Goal: Task Accomplishment & Management: Manage account settings

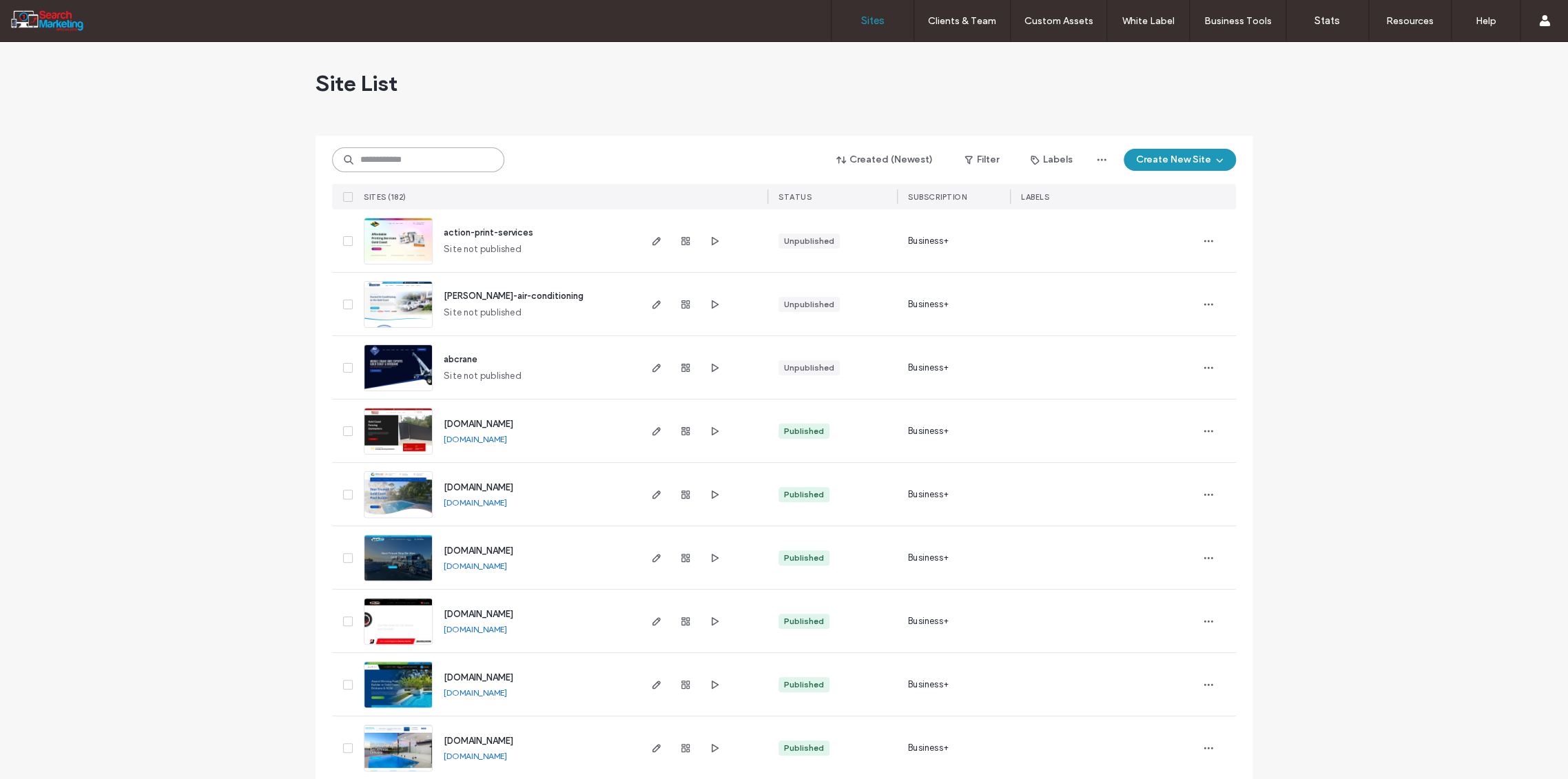
click at [372, 155] on input at bounding box center [418, 160] width 172 height 25
type input "******"
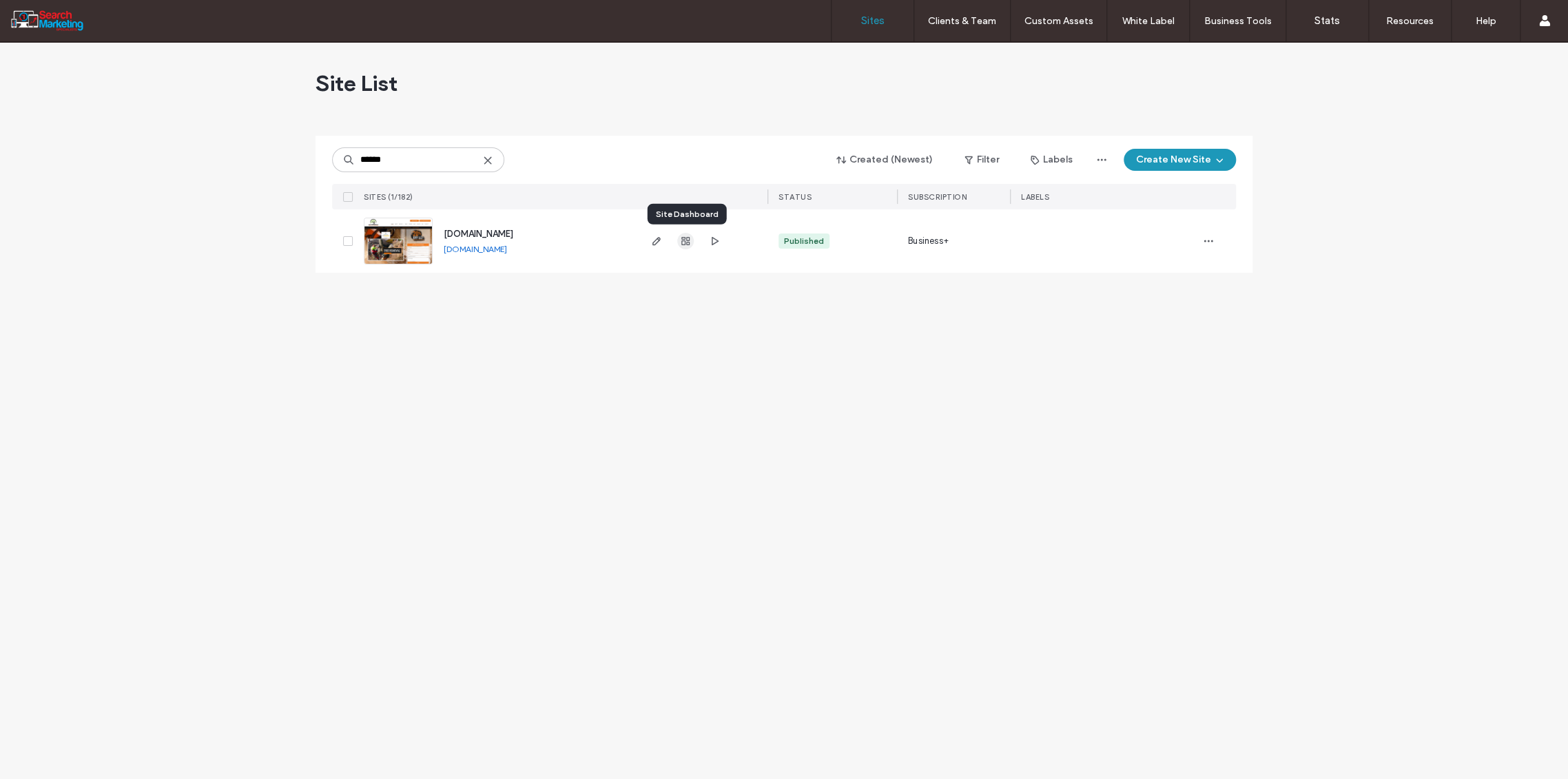
click at [689, 241] on icon "button" at bounding box center [686, 241] width 11 height 11
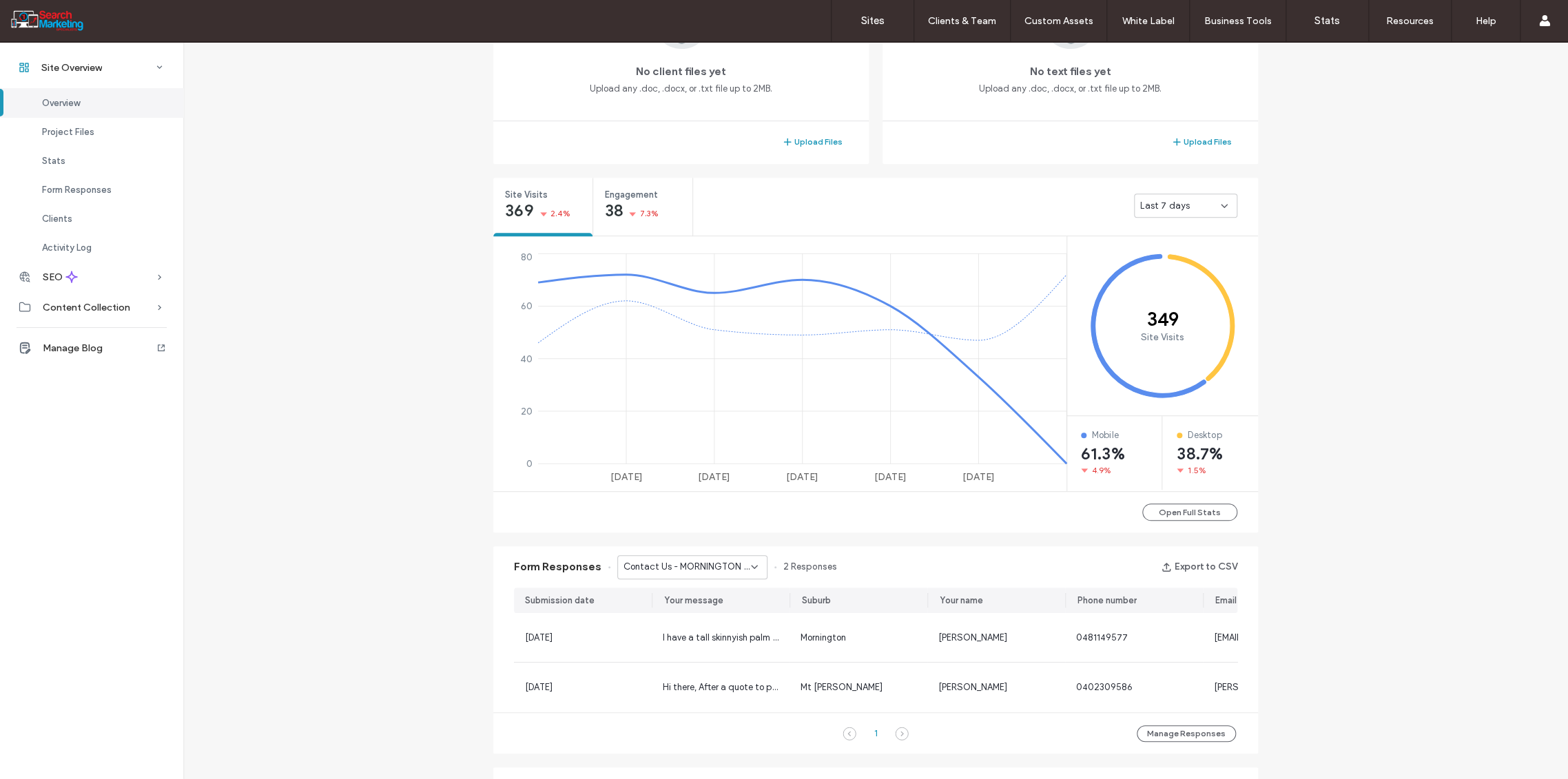
scroll to position [459, 0]
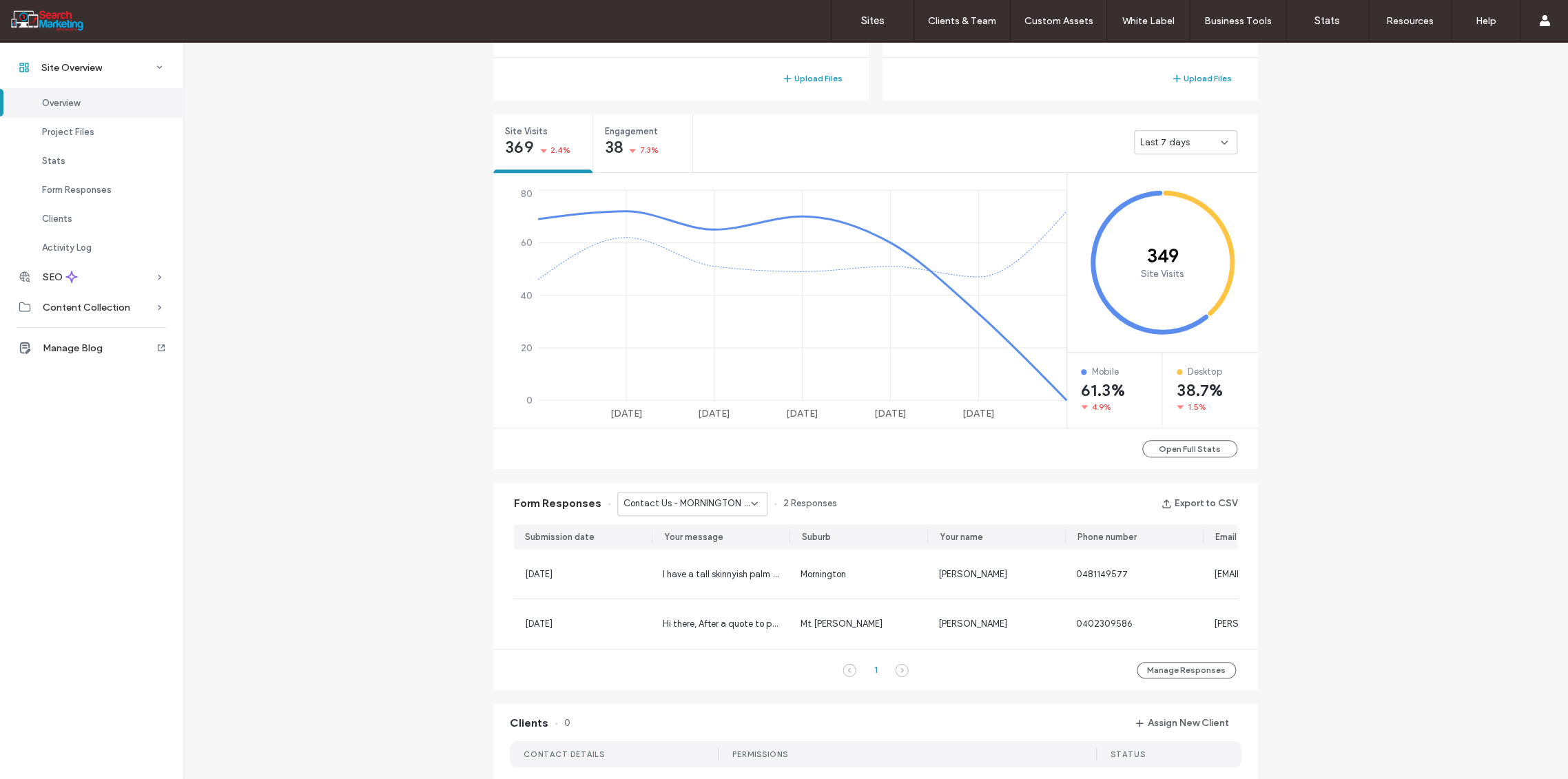
click at [750, 501] on icon at bounding box center [755, 503] width 11 height 11
click at [683, 537] on span "Home Banner Form - TREE REMOVAL page" at bounding box center [682, 543] width 133 height 14
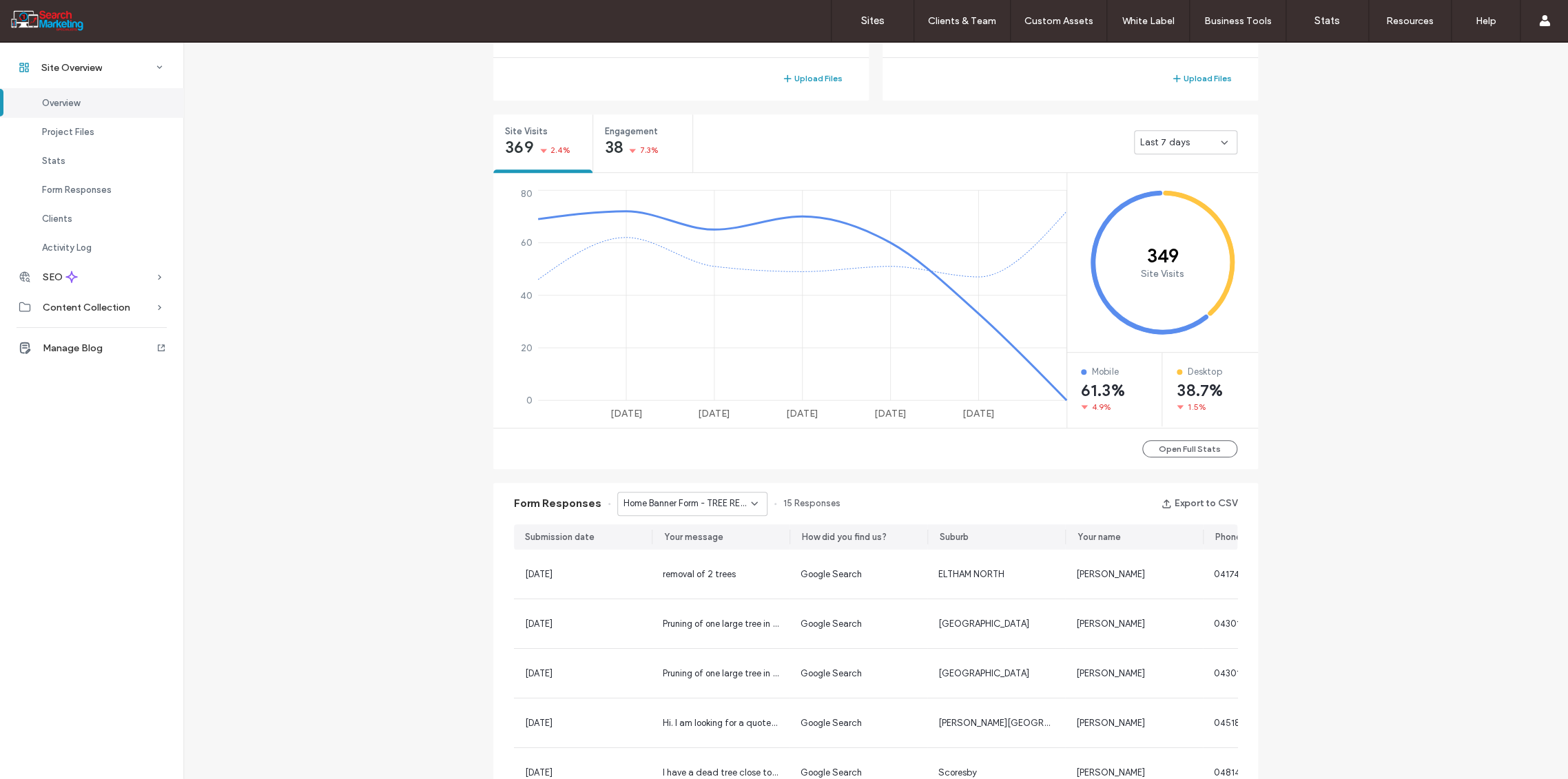
drag, startPoint x: 745, startPoint y: 504, endPoint x: 741, endPoint y: 511, distance: 8.1
click at [741, 511] on div "Home Banner Form - TREE REMOVAL page" at bounding box center [692, 503] width 150 height 24
click at [690, 616] on span "Home Banner Form - CONTACT page" at bounding box center [682, 614] width 133 height 14
click at [749, 502] on icon at bounding box center [755, 503] width 11 height 11
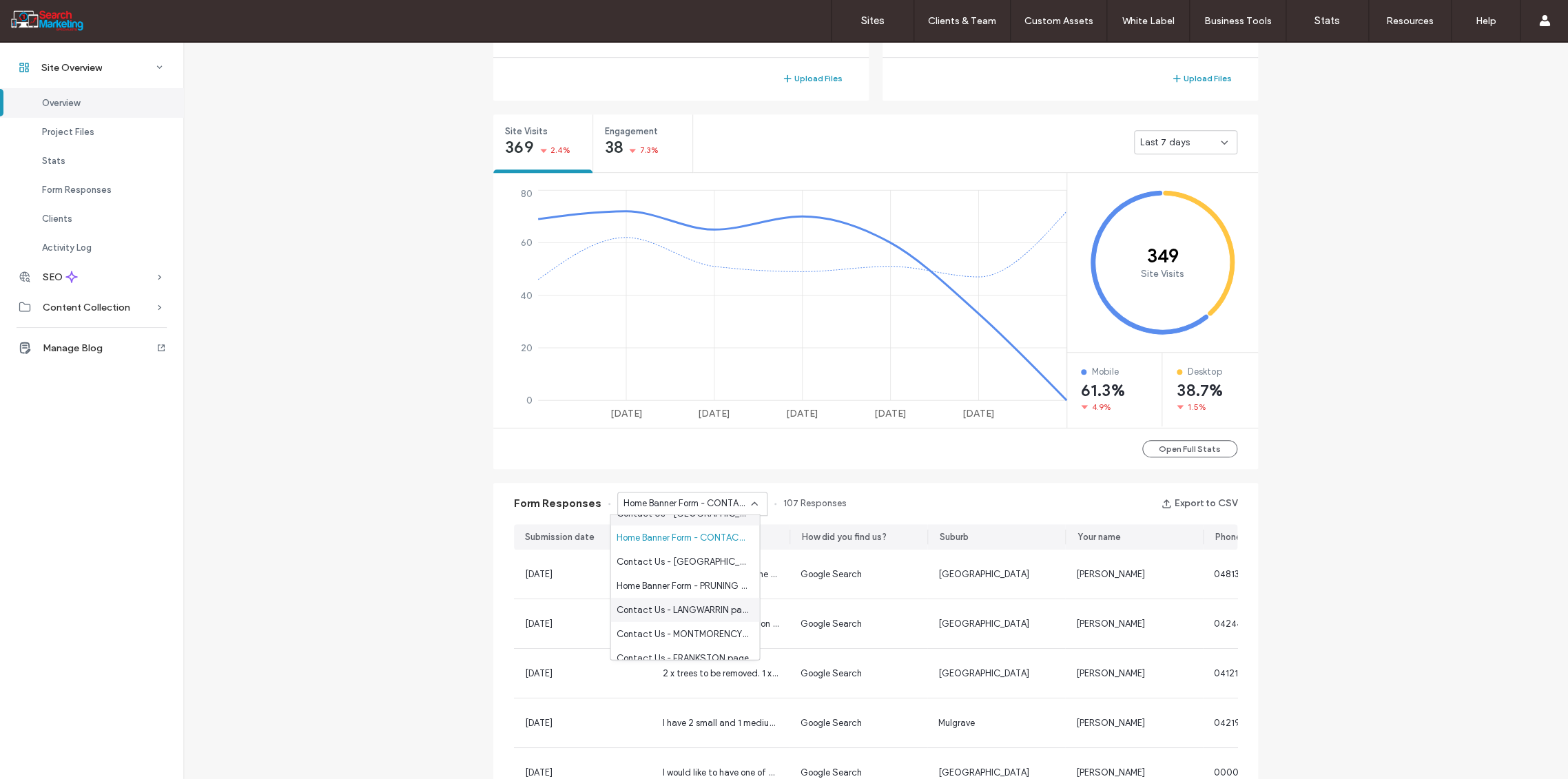
scroll to position [765, 0]
click at [701, 653] on span "Home Banner Form - HOME page" at bounding box center [682, 654] width 133 height 14
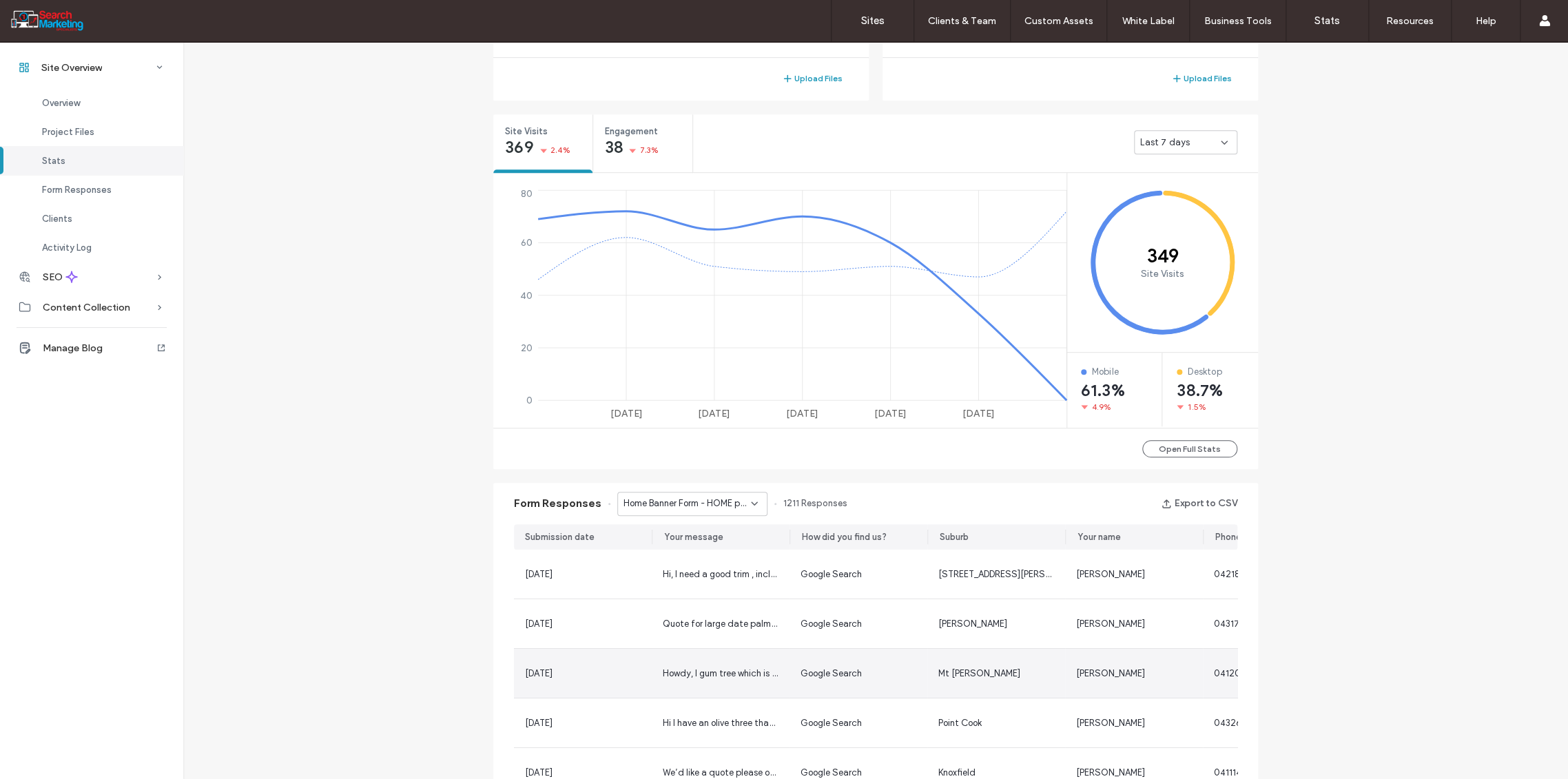
scroll to position [535, 0]
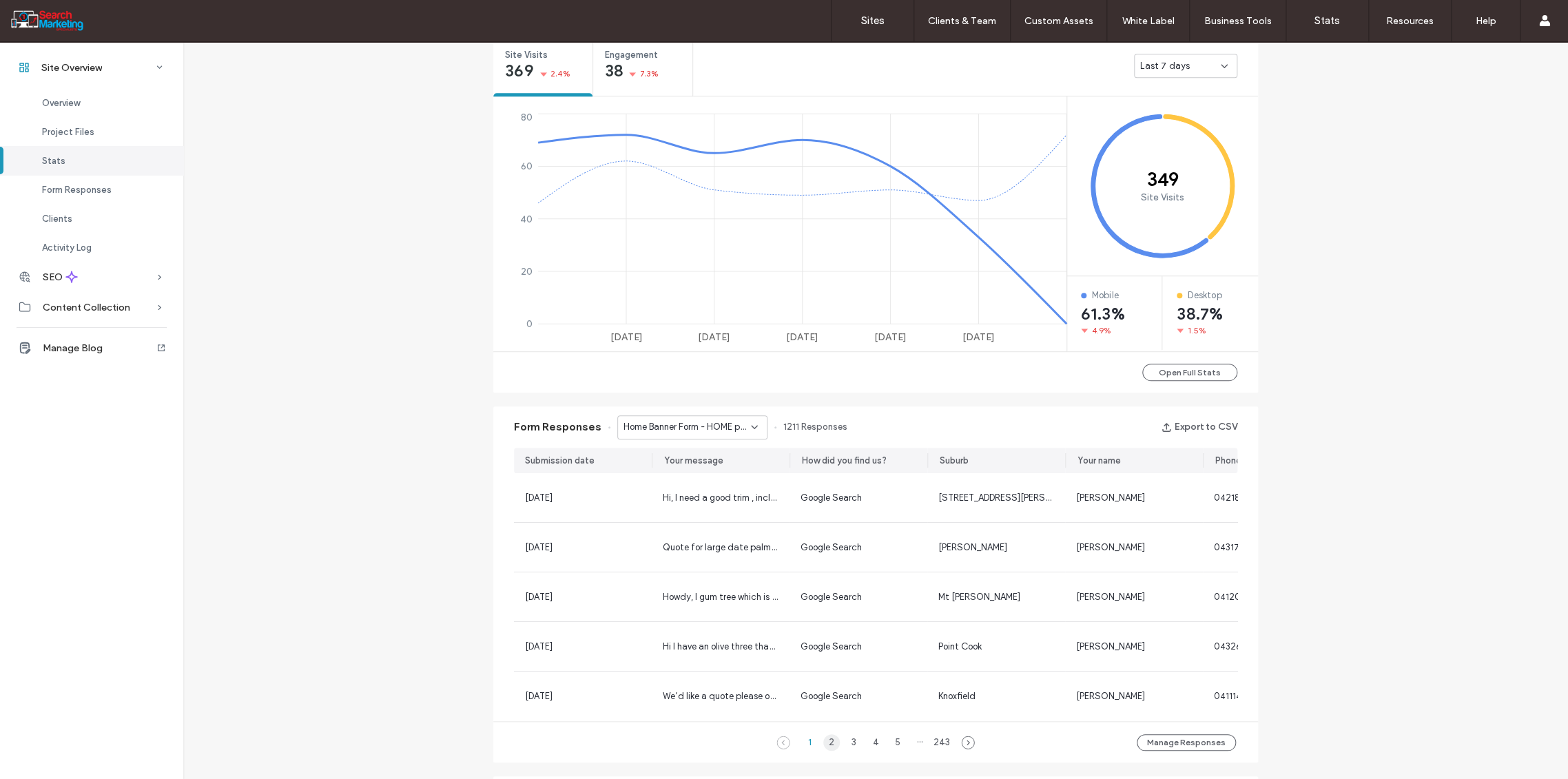
click at [827, 747] on div "2" at bounding box center [832, 743] width 17 height 17
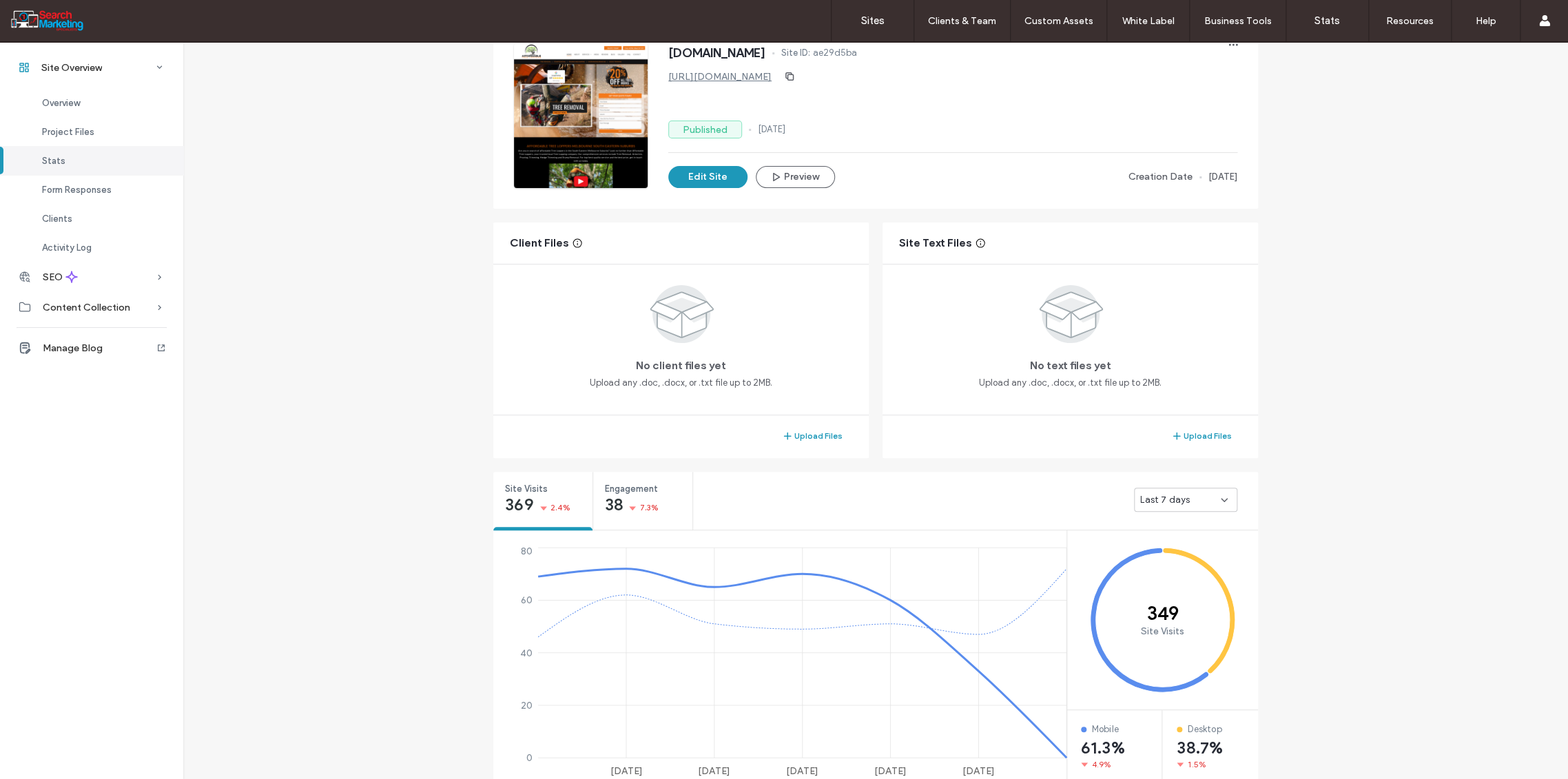
scroll to position [0, 0]
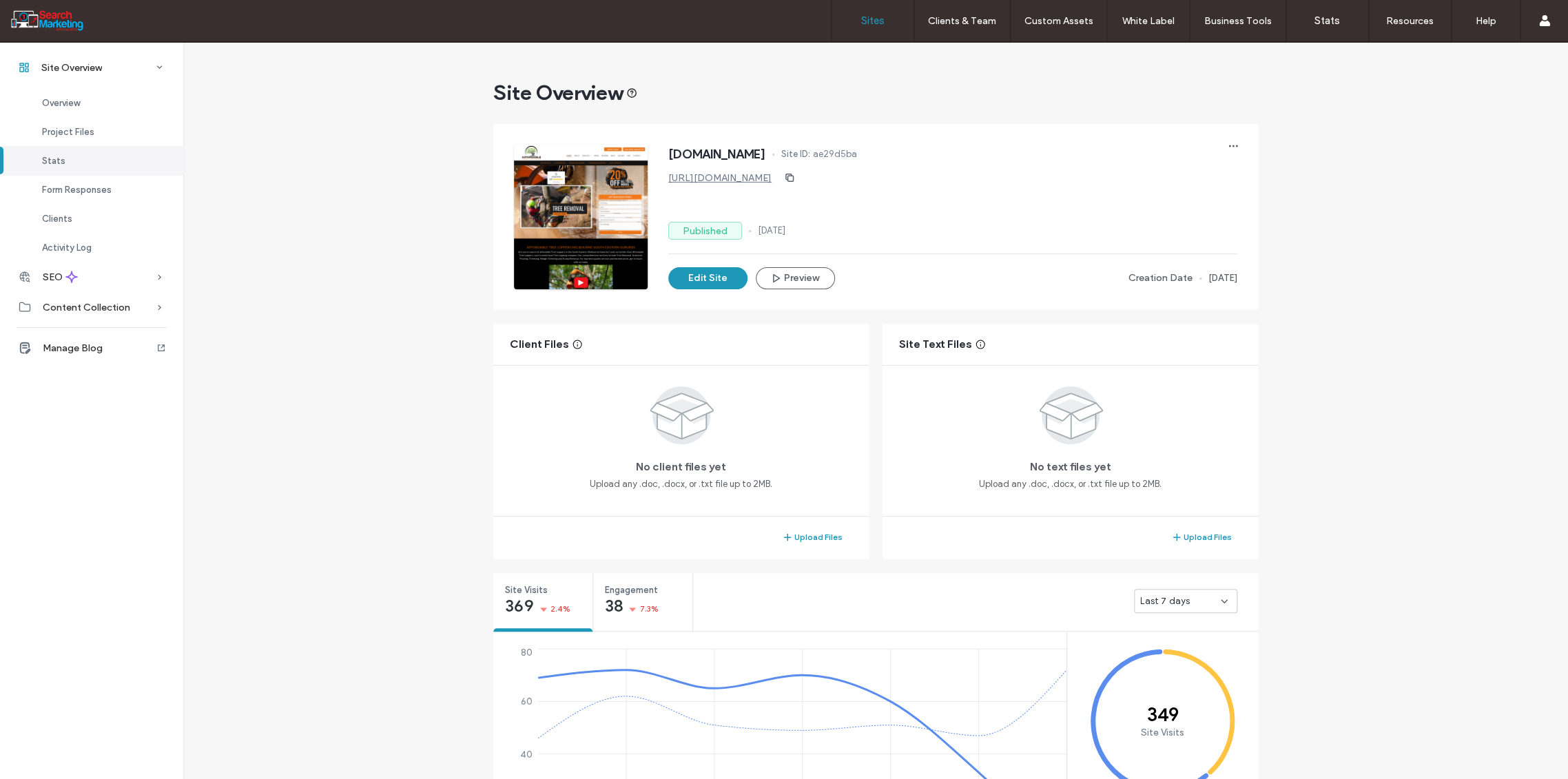
drag, startPoint x: 869, startPoint y: 5, endPoint x: 869, endPoint y: 17, distance: 12.0
click at [869, 5] on link "Sites" at bounding box center [872, 21] width 82 height 41
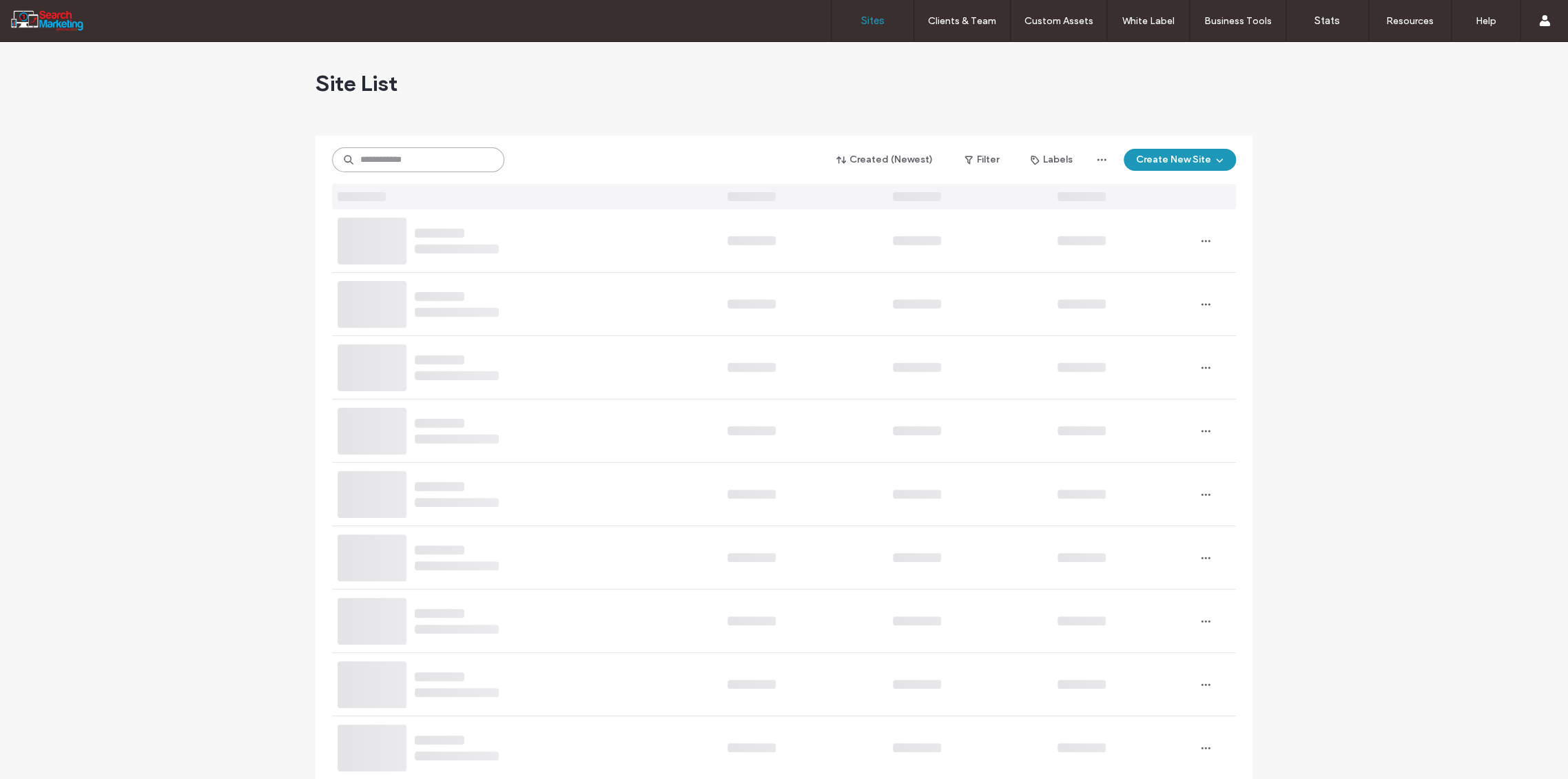
click at [375, 150] on input at bounding box center [418, 160] width 172 height 25
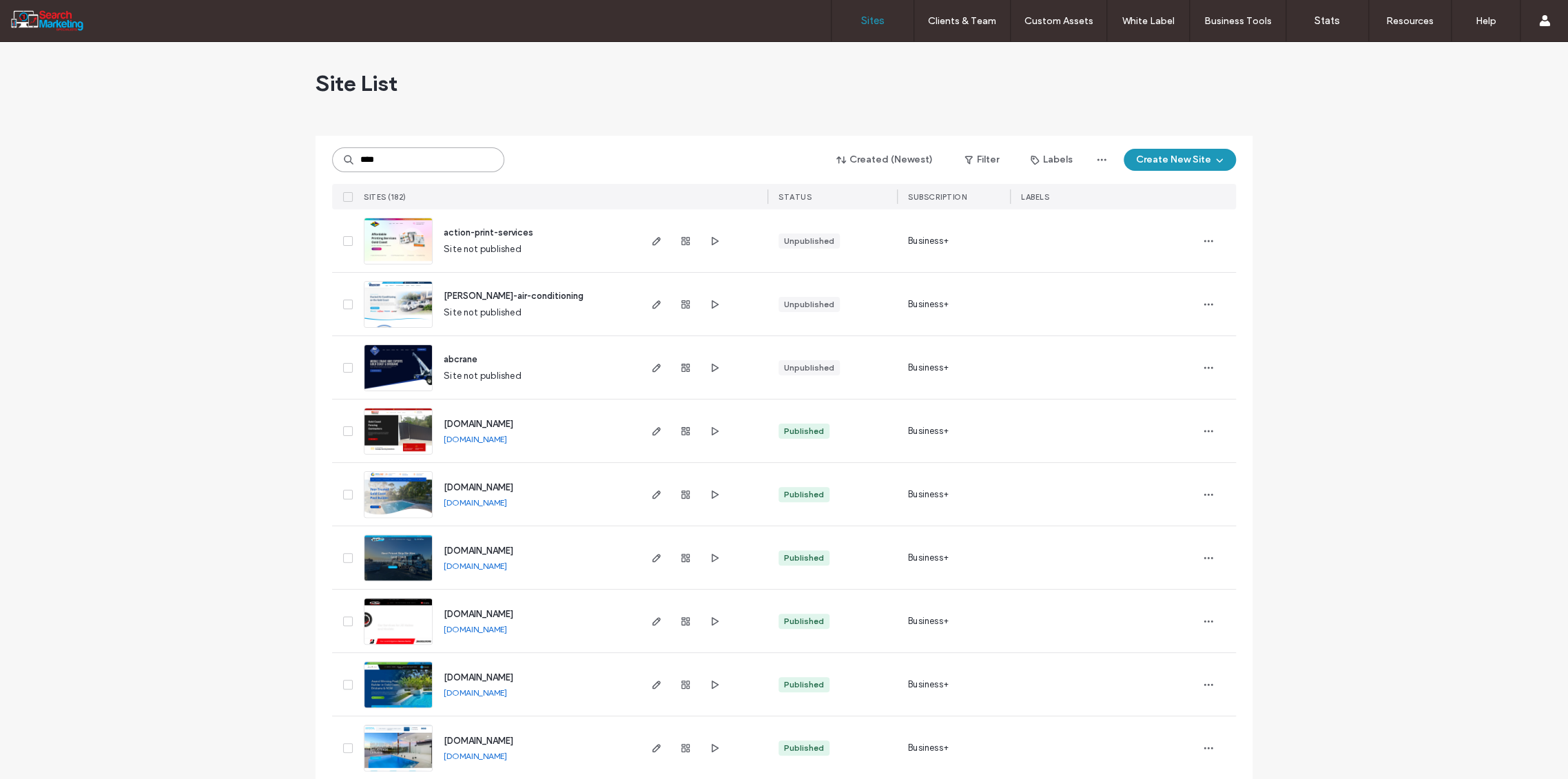
type input "****"
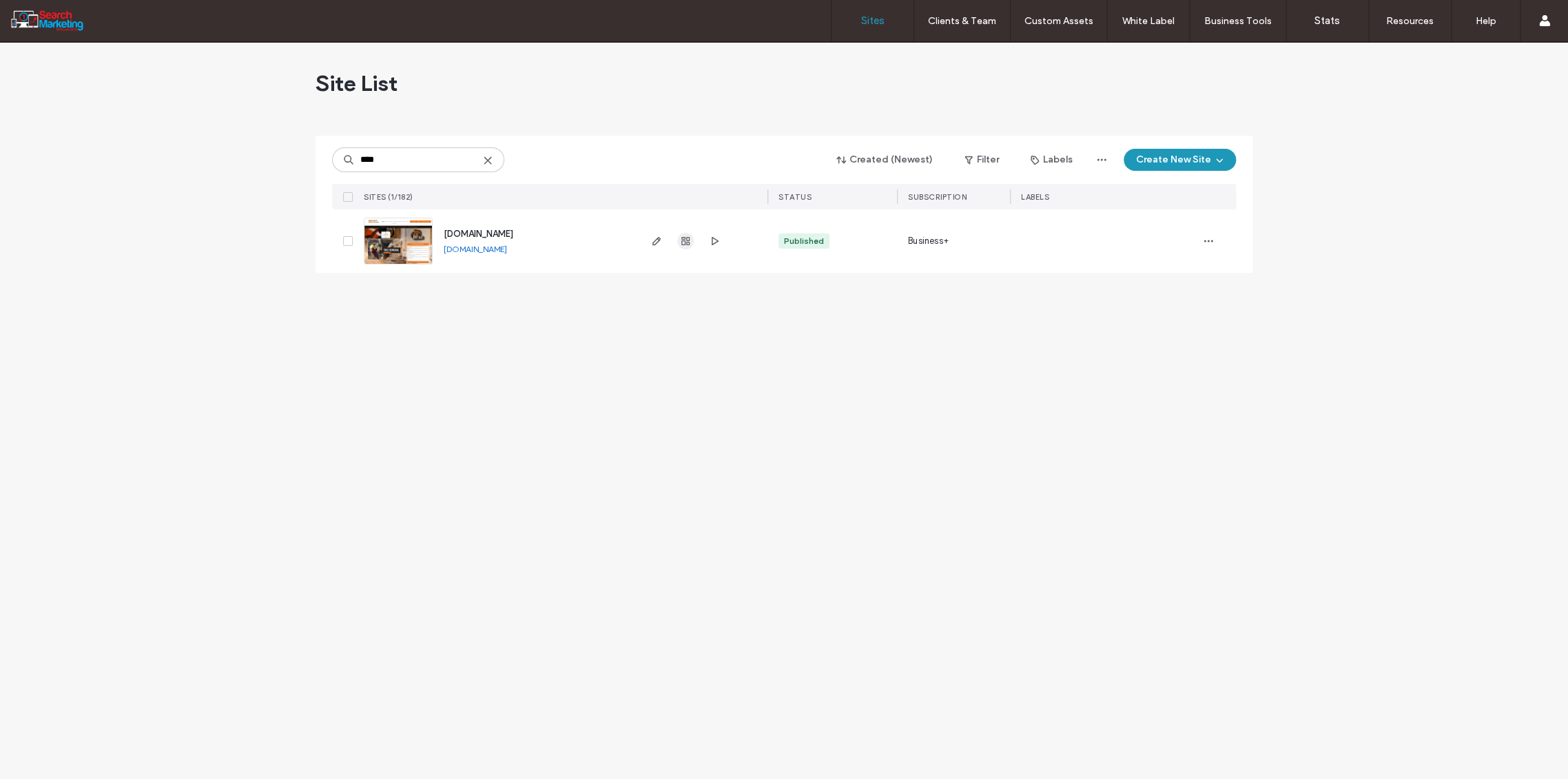
click at [683, 244] on icon "button" at bounding box center [686, 241] width 11 height 11
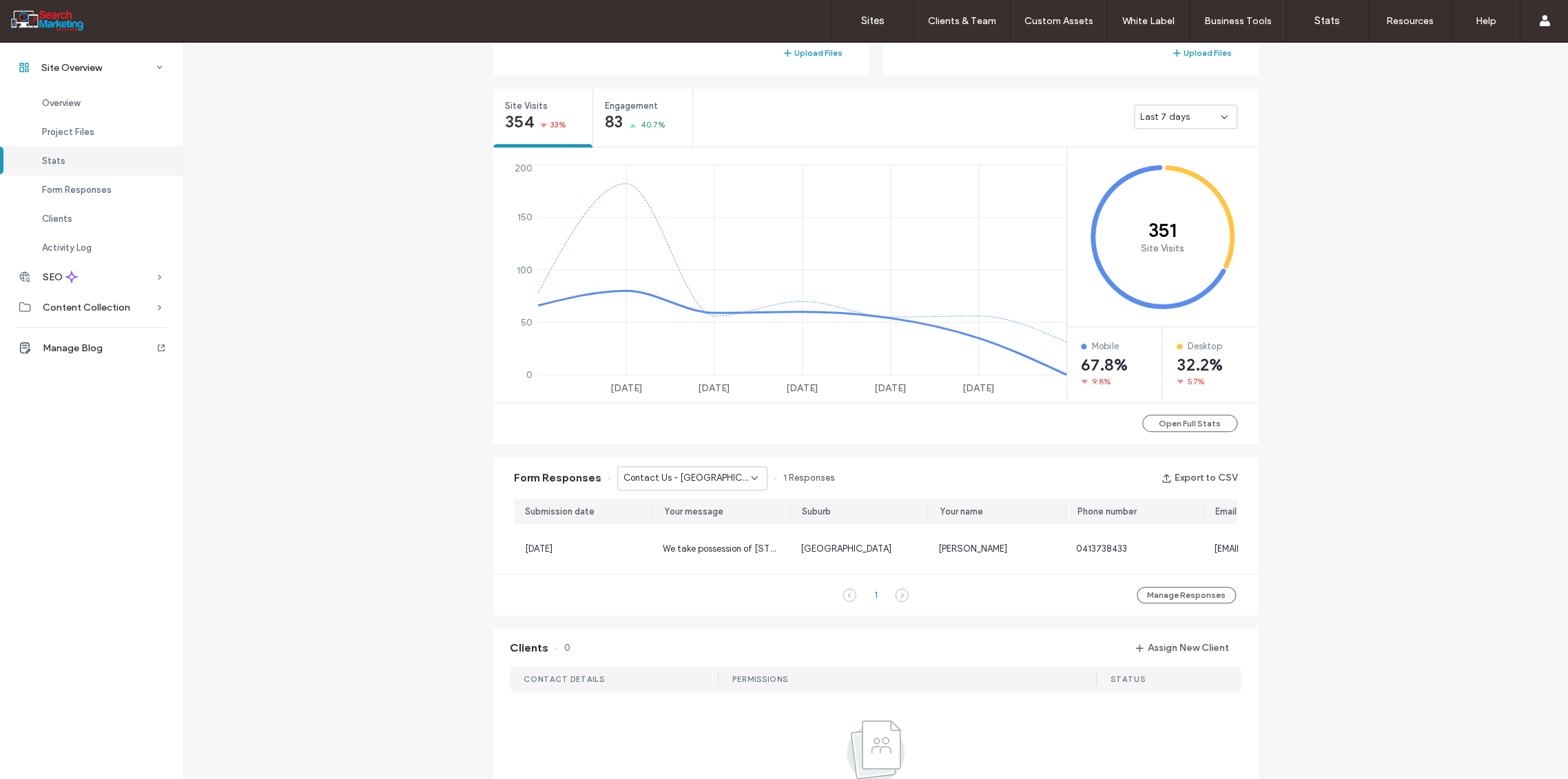
scroll to position [504, 0]
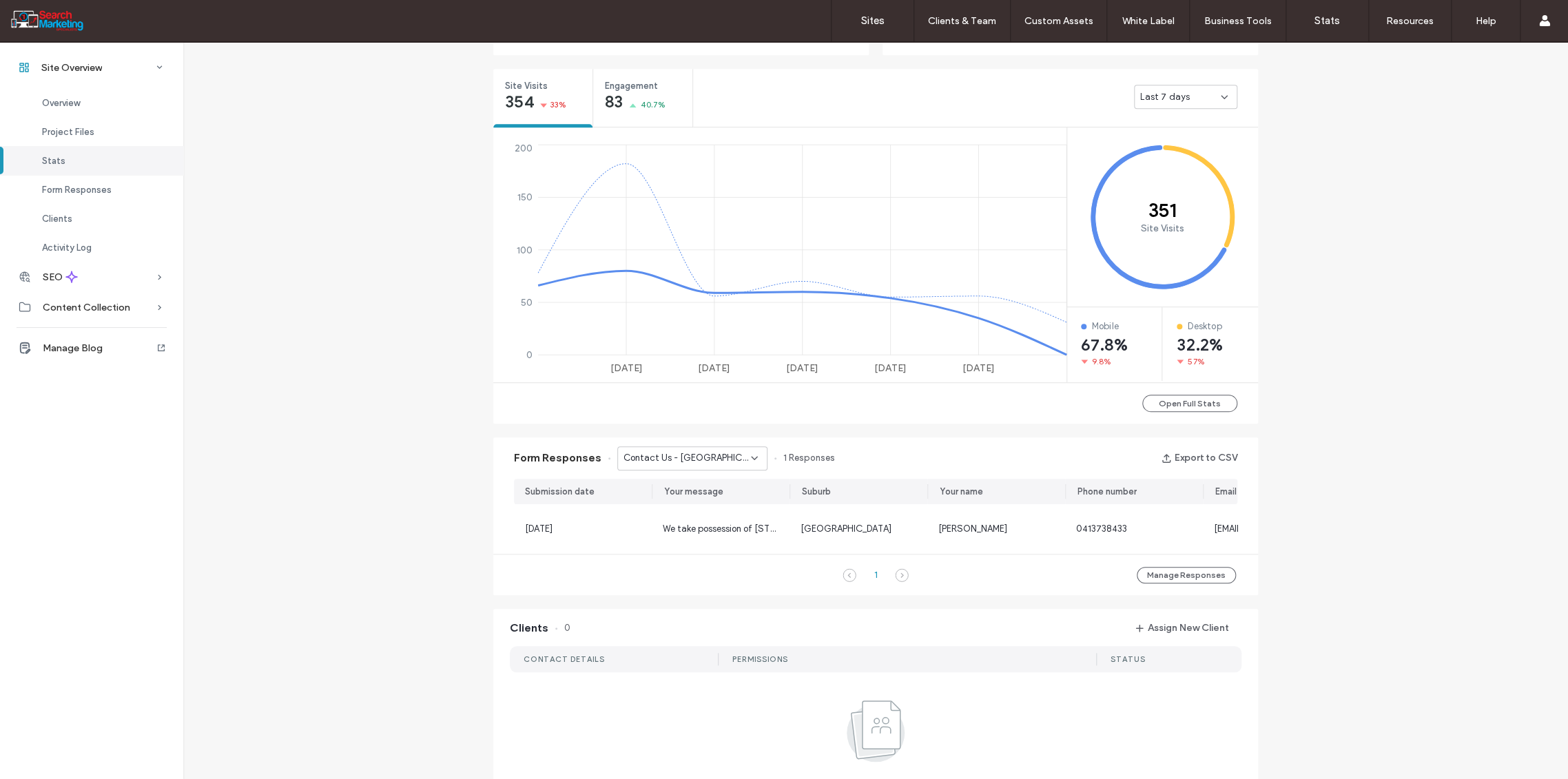
click at [753, 454] on div "Contact Us - [GEOGRAPHIC_DATA] page" at bounding box center [692, 458] width 150 height 24
click at [705, 529] on span "Contact Us - PRUNING AND SHAPING page" at bounding box center [682, 530] width 133 height 14
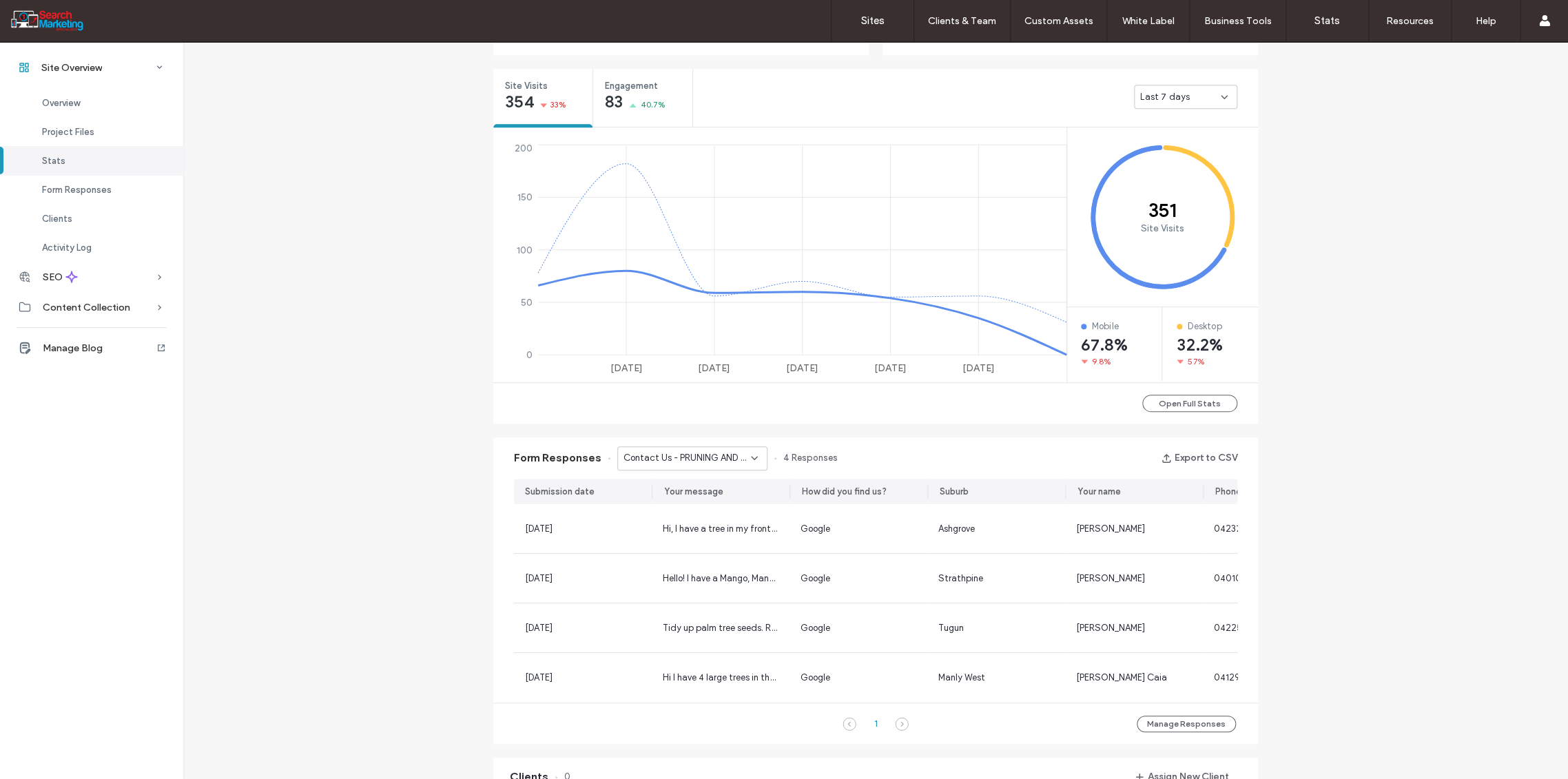
click at [749, 456] on icon at bounding box center [755, 458] width 11 height 11
click at [689, 552] on span "Contact Us - HOME page" at bounding box center [669, 546] width 106 height 14
click at [751, 457] on use at bounding box center [754, 458] width 5 height 3
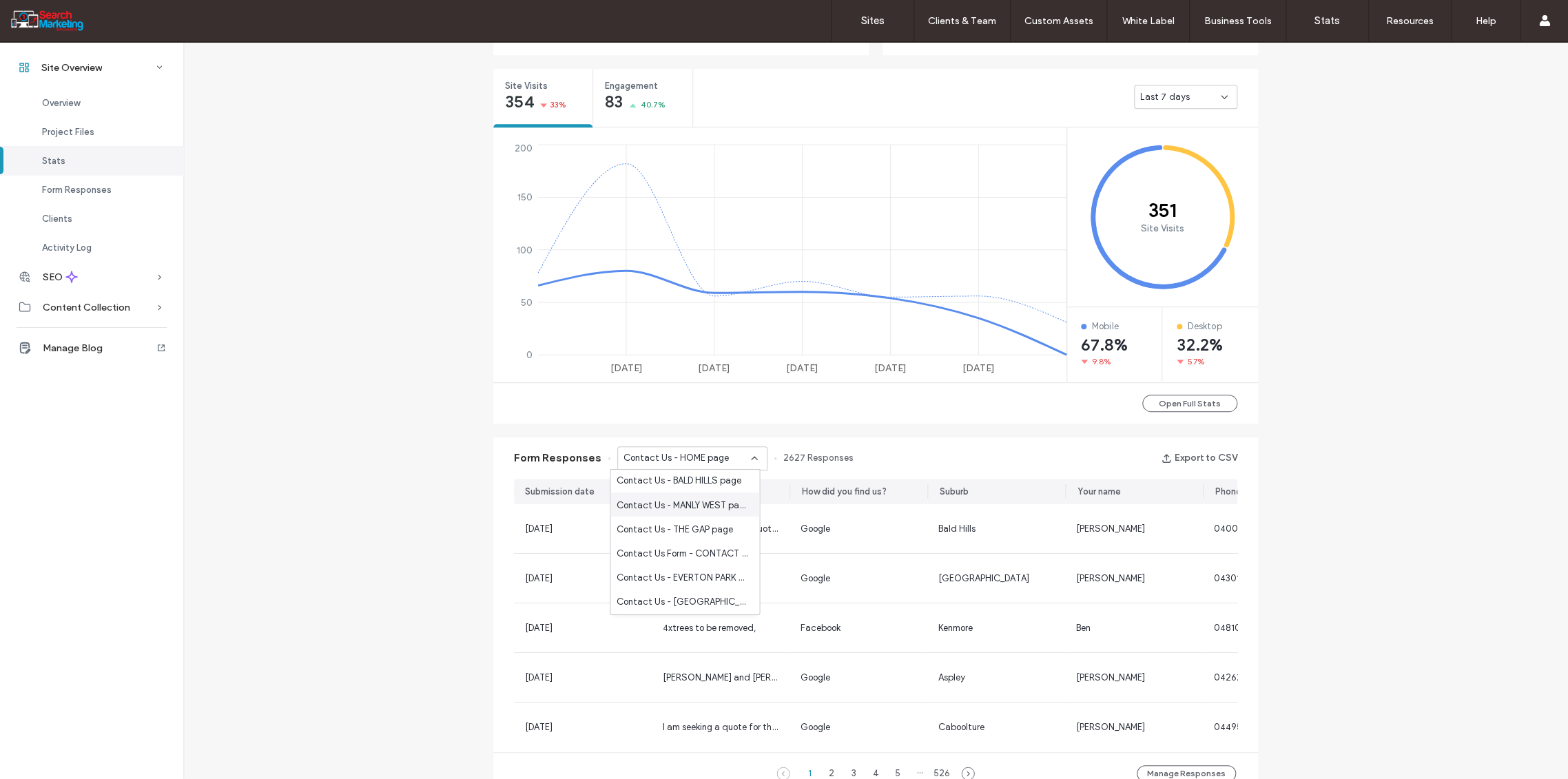
scroll to position [1760, 0]
click at [698, 528] on span "Contact Us Form - CONTACT page" at bounding box center [682, 530] width 133 height 14
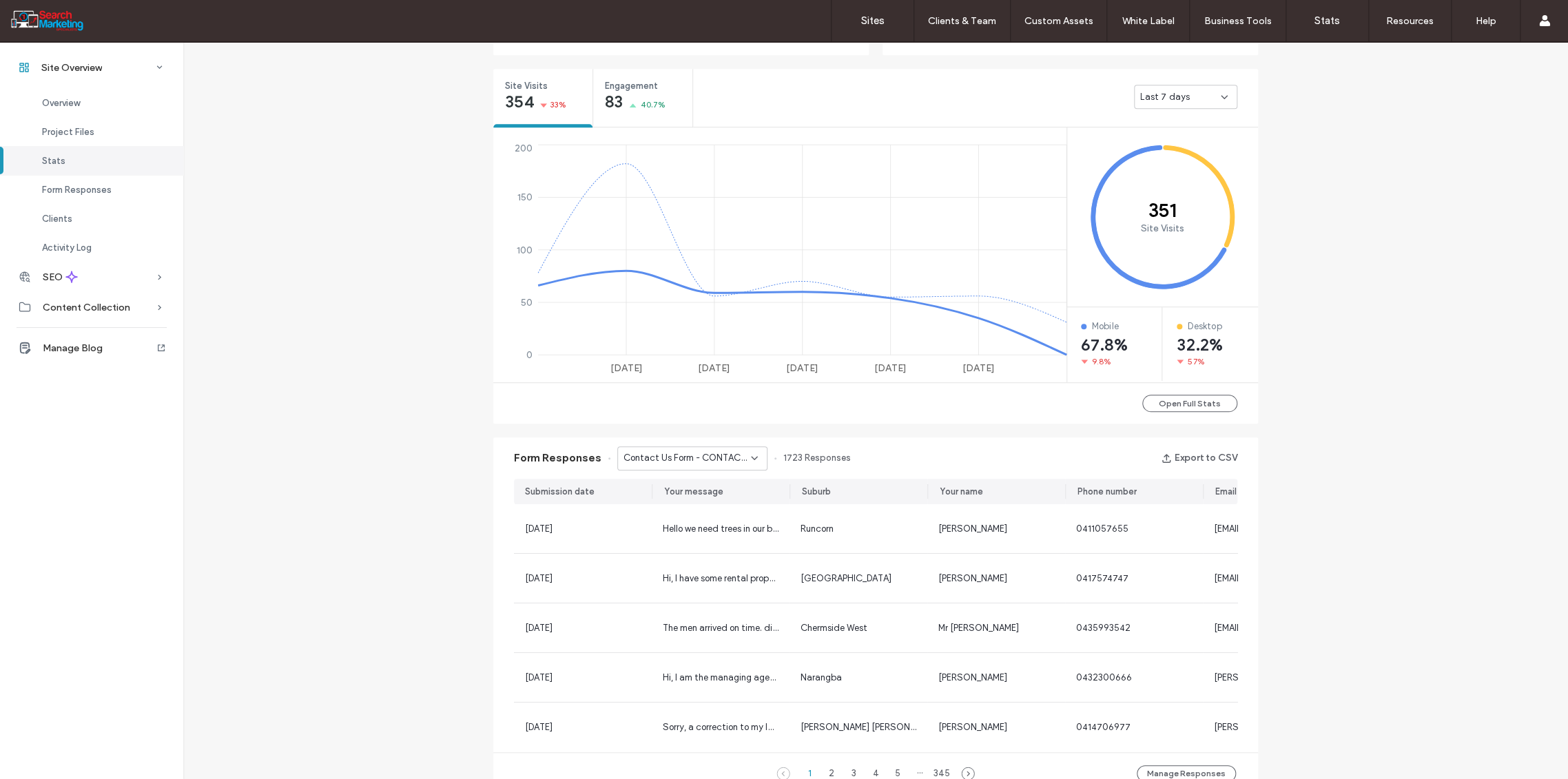
click at [749, 459] on icon at bounding box center [755, 458] width 11 height 11
click at [695, 485] on span "Contact Us - PALMS page" at bounding box center [669, 482] width 107 height 14
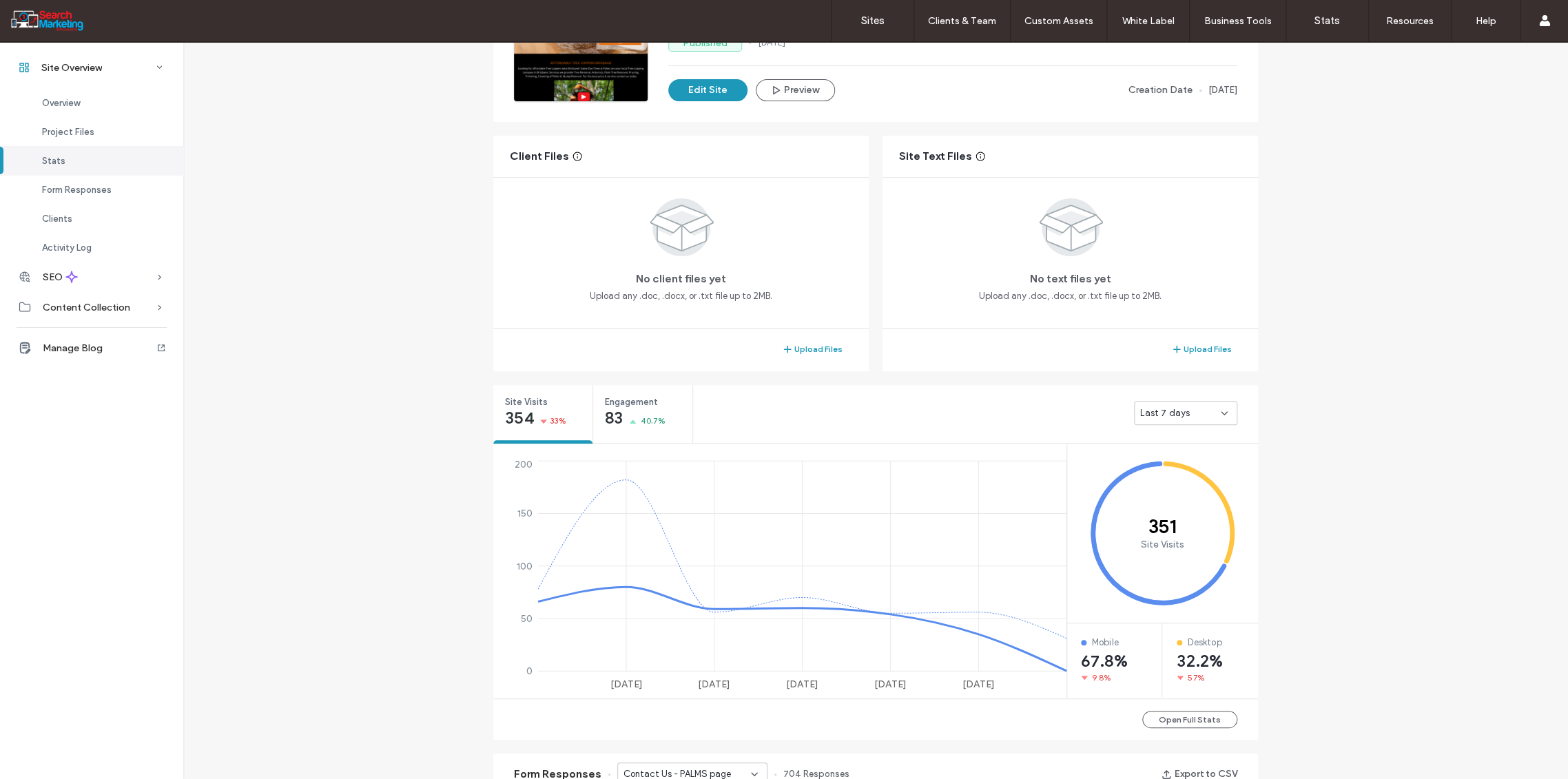
scroll to position [121, 0]
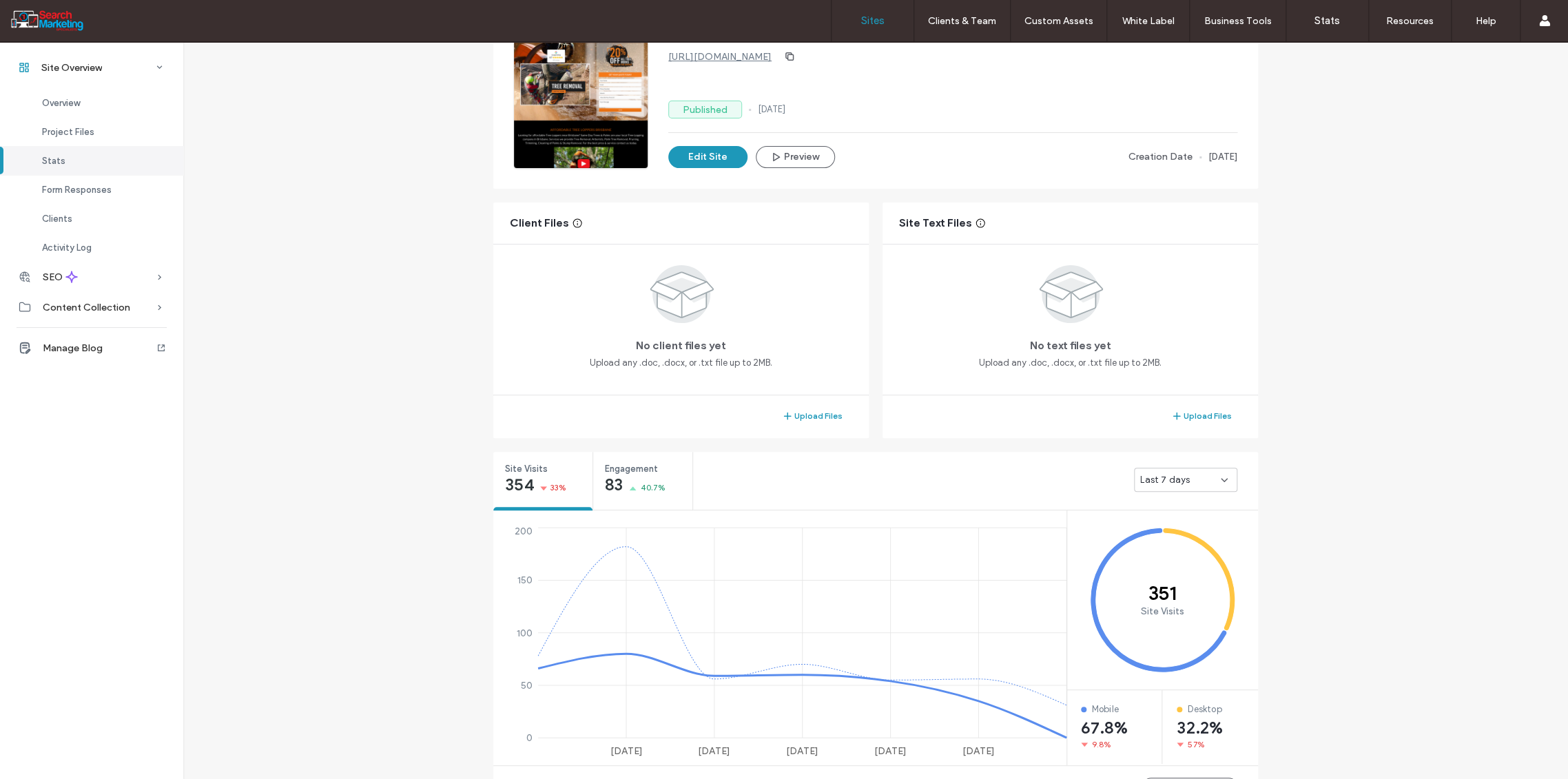
click at [868, 20] on label "Sites" at bounding box center [872, 21] width 24 height 12
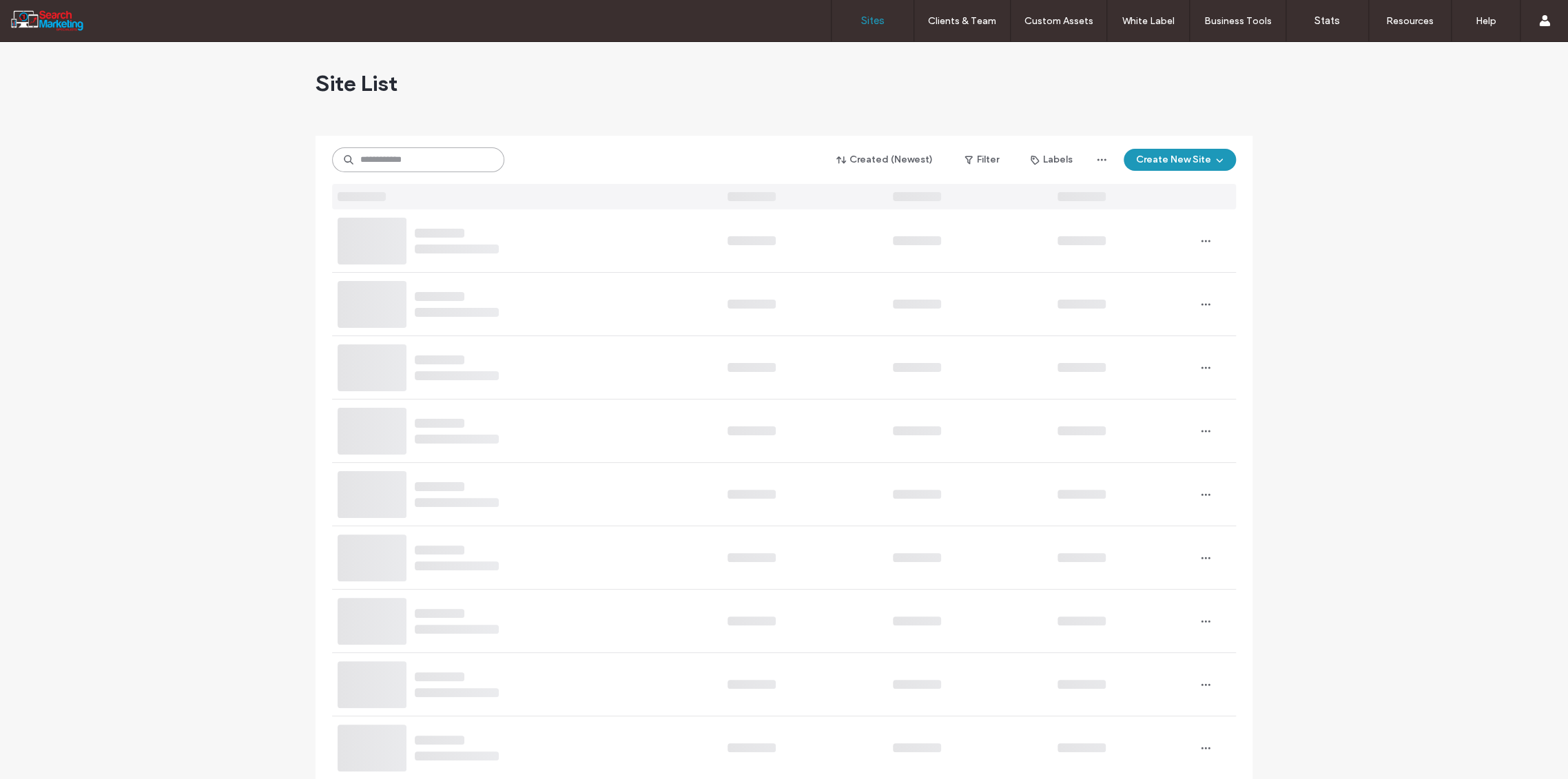
click at [374, 158] on input at bounding box center [418, 160] width 172 height 25
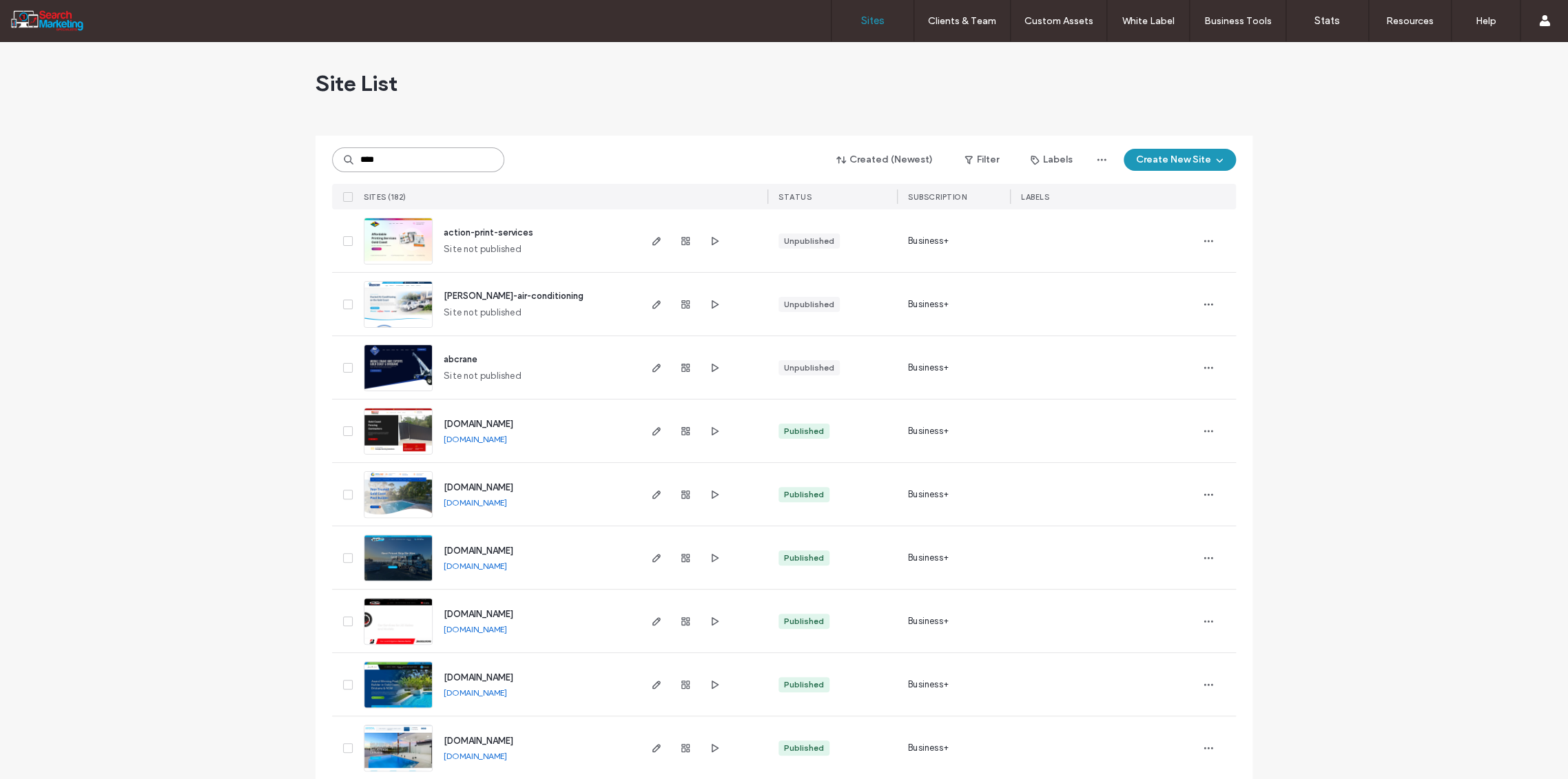
type input "****"
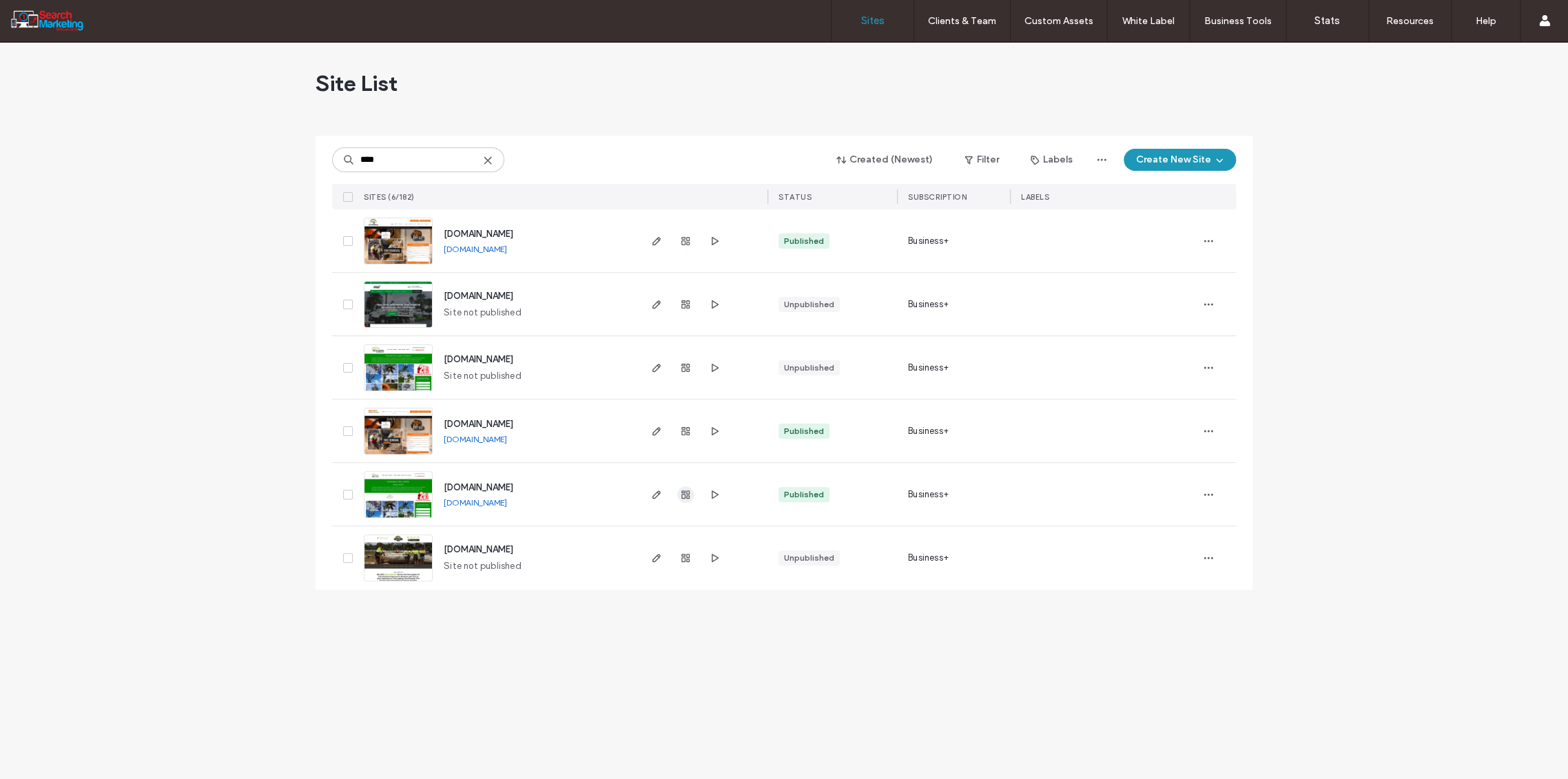
click at [691, 491] on span "button" at bounding box center [686, 495] width 17 height 17
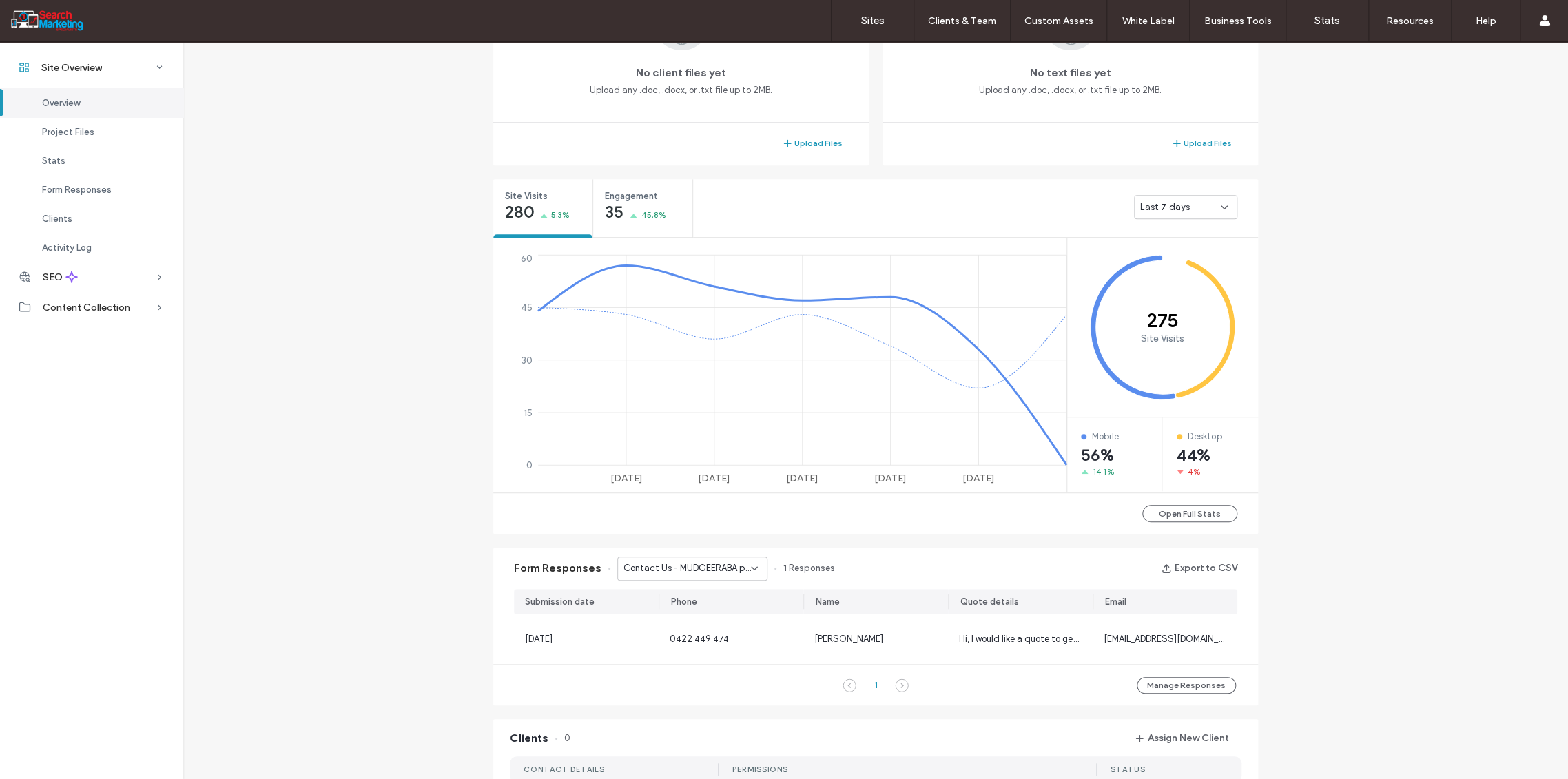
scroll to position [459, 0]
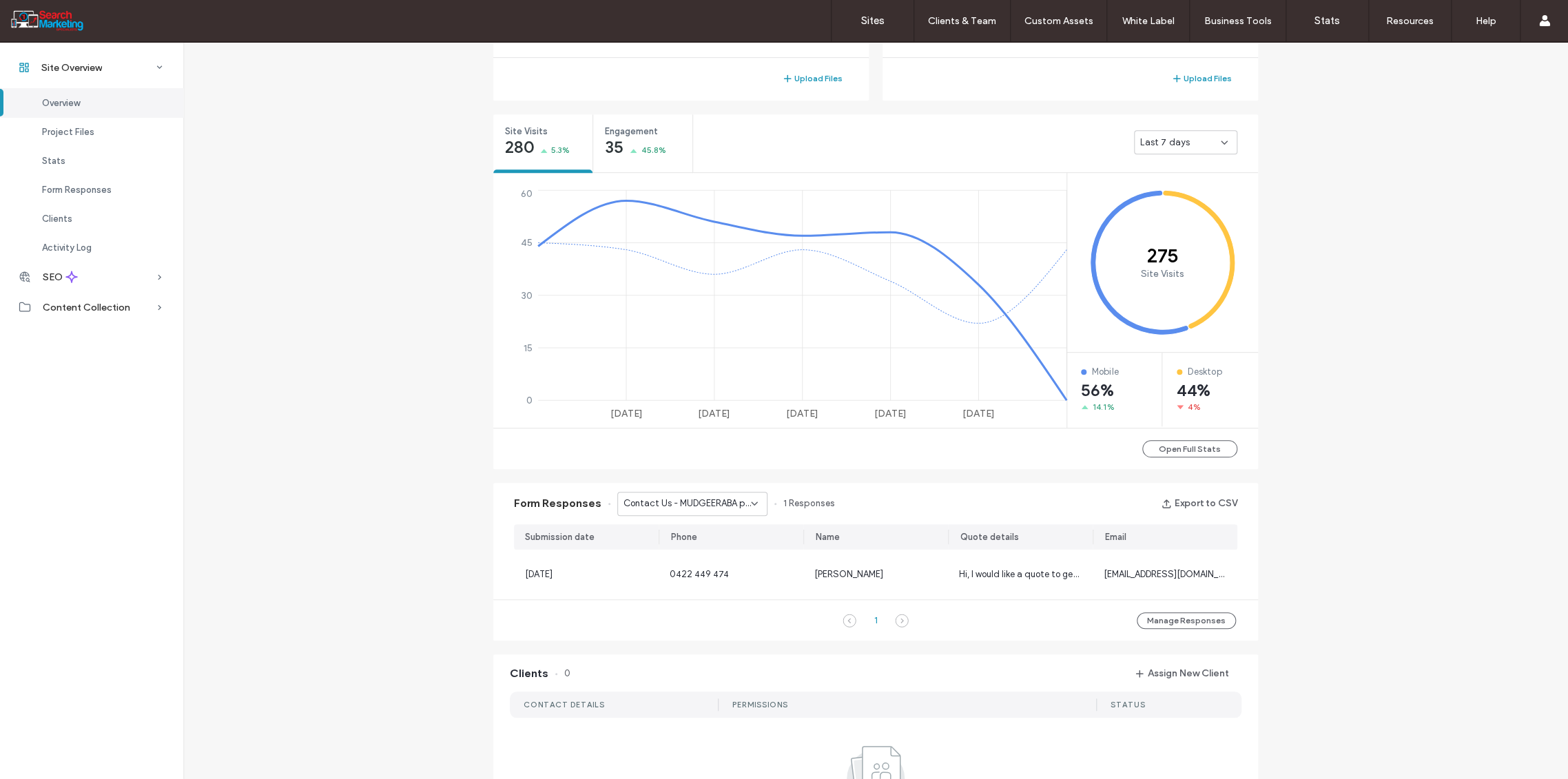
click at [749, 498] on icon at bounding box center [755, 503] width 11 height 11
click at [704, 593] on span "Contact Us - Header/Footer" at bounding box center [674, 600] width 117 height 14
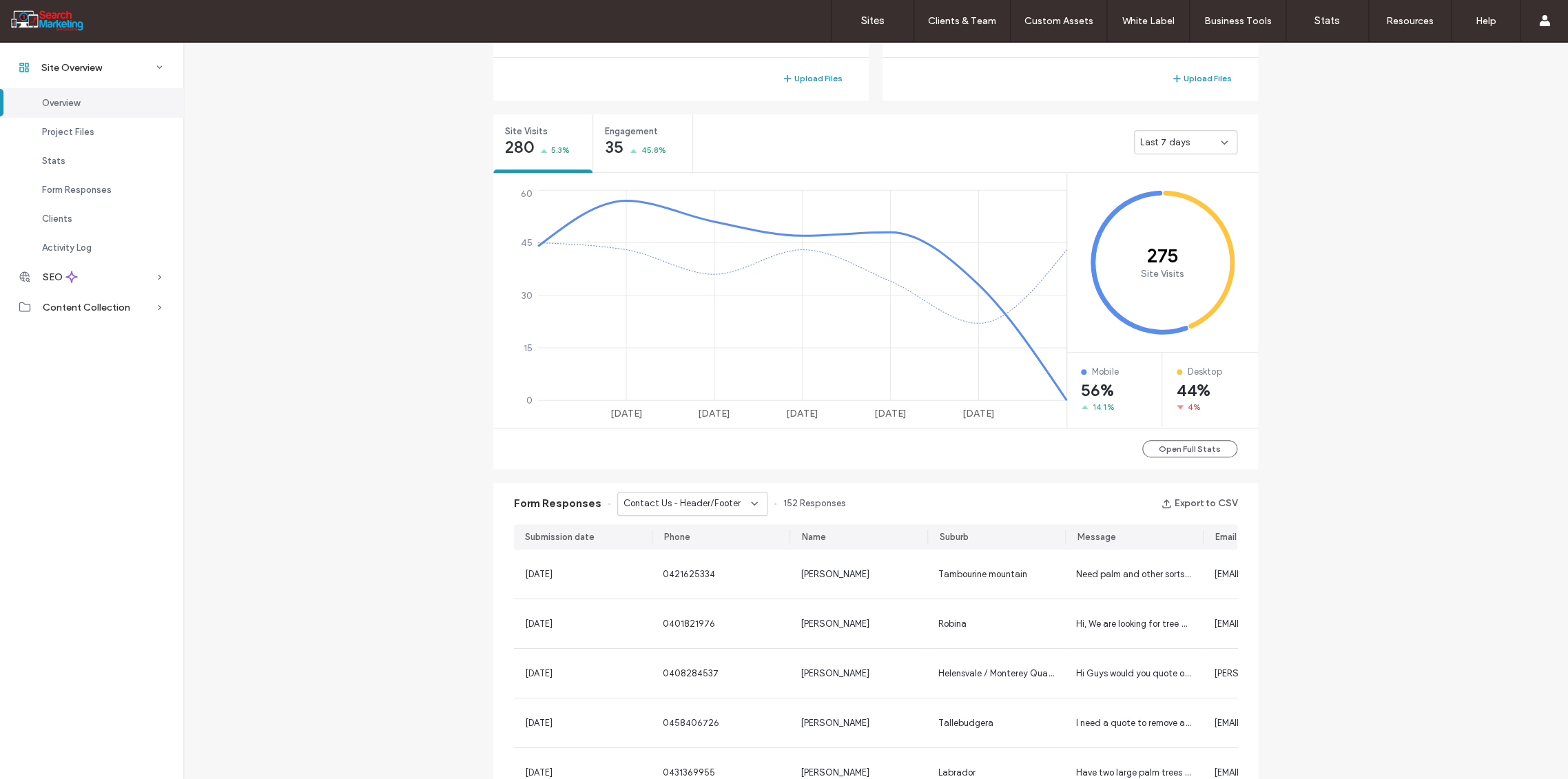
click at [751, 499] on icon at bounding box center [755, 503] width 11 height 11
click at [703, 635] on span "CONTACT FORM - Header/Footer" at bounding box center [682, 635] width 133 height 14
click at [750, 507] on icon at bounding box center [755, 503] width 11 height 11
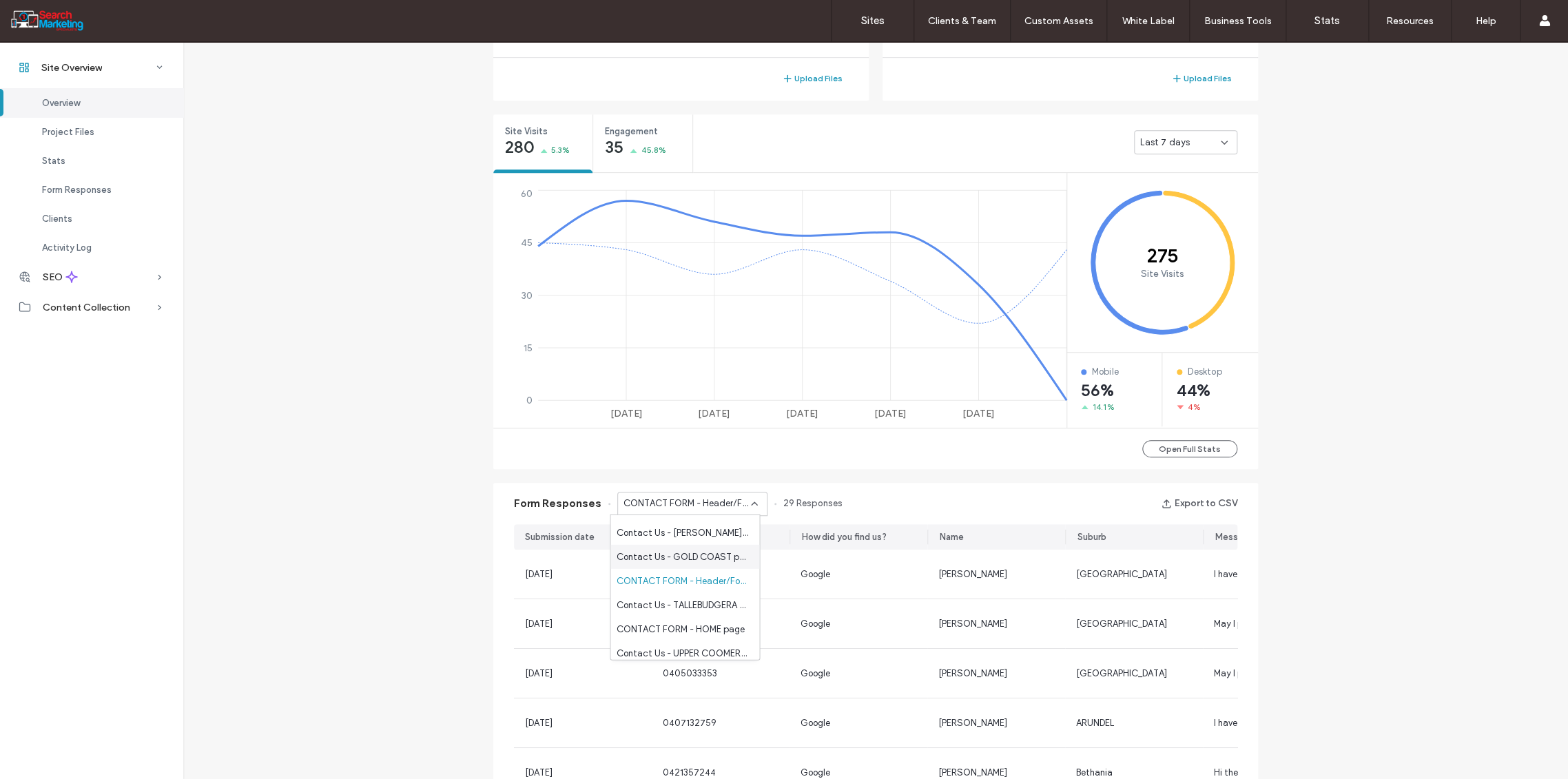
scroll to position [306, 0]
click at [705, 606] on span "CONTACT FORM - HOME page" at bounding box center [679, 607] width 128 height 14
click at [753, 500] on div "CONTACT FORM - HOME page" at bounding box center [692, 503] width 150 height 24
click at [714, 630] on div "Contact Page - Form - CONTACT page" at bounding box center [685, 623] width 149 height 24
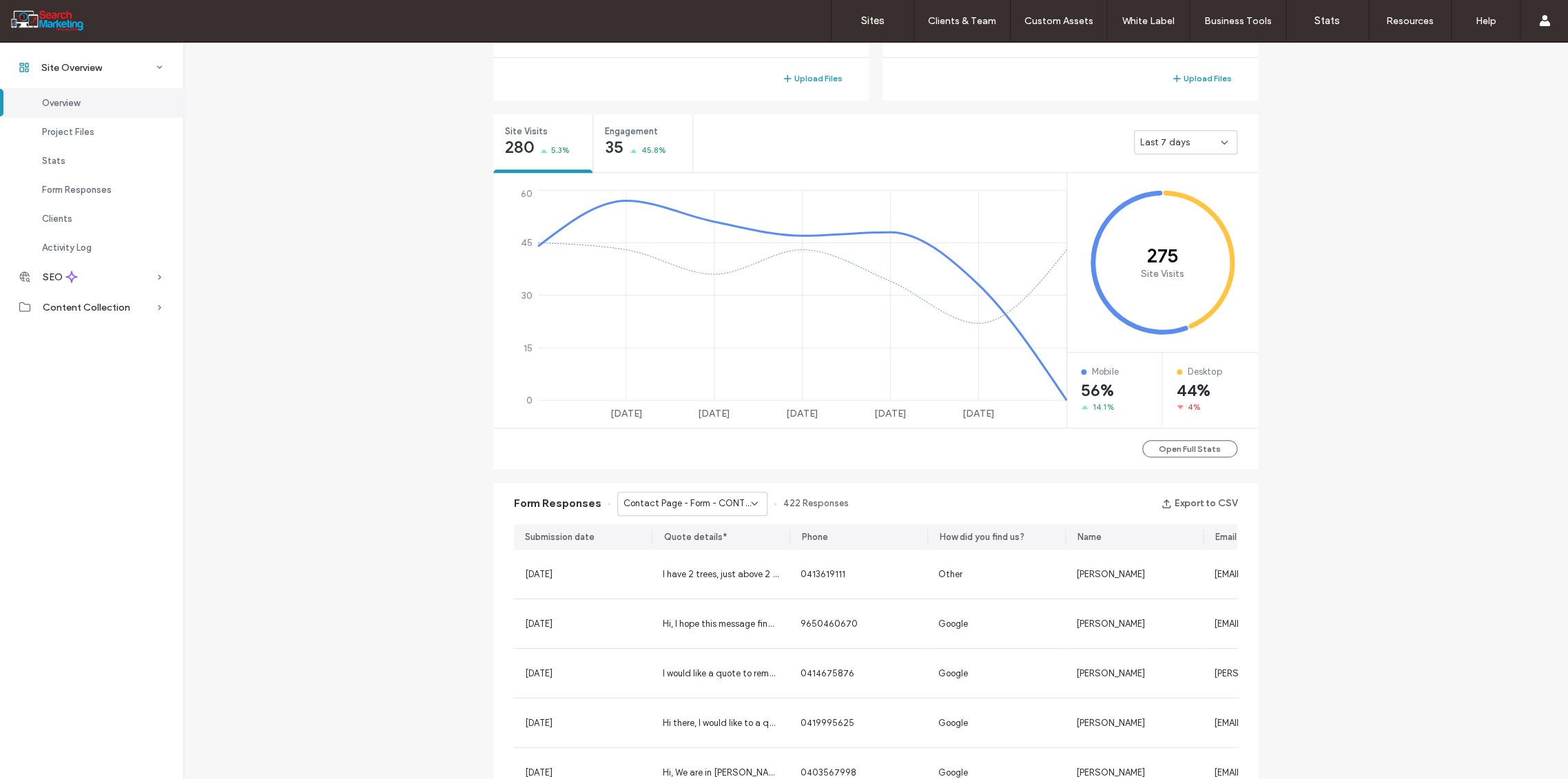
click at [735, 503] on span "Contact Page - Form - CONTACT page" at bounding box center [687, 504] width 127 height 14
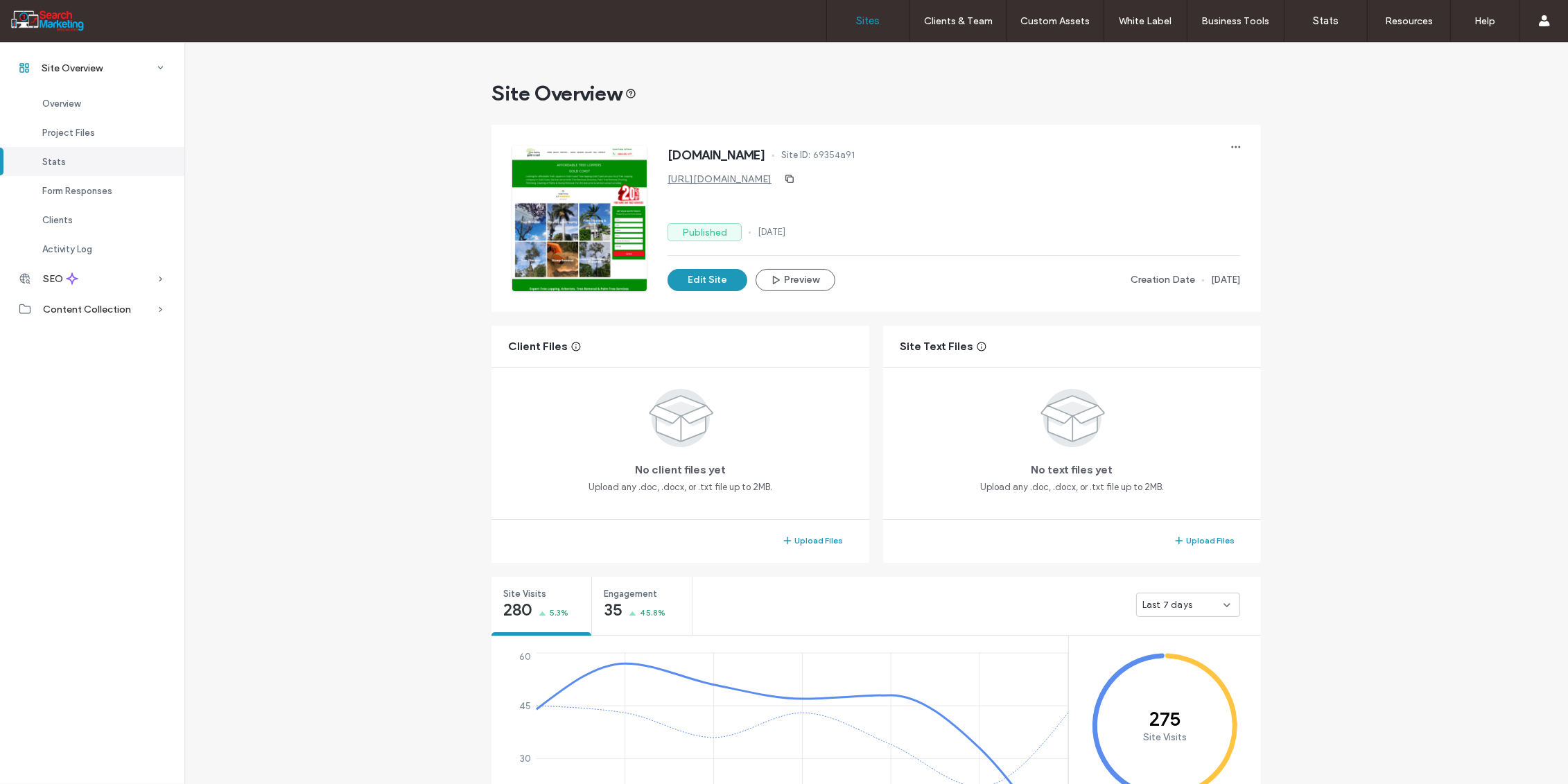
click at [868, 24] on label "Sites" at bounding box center [868, 21] width 24 height 12
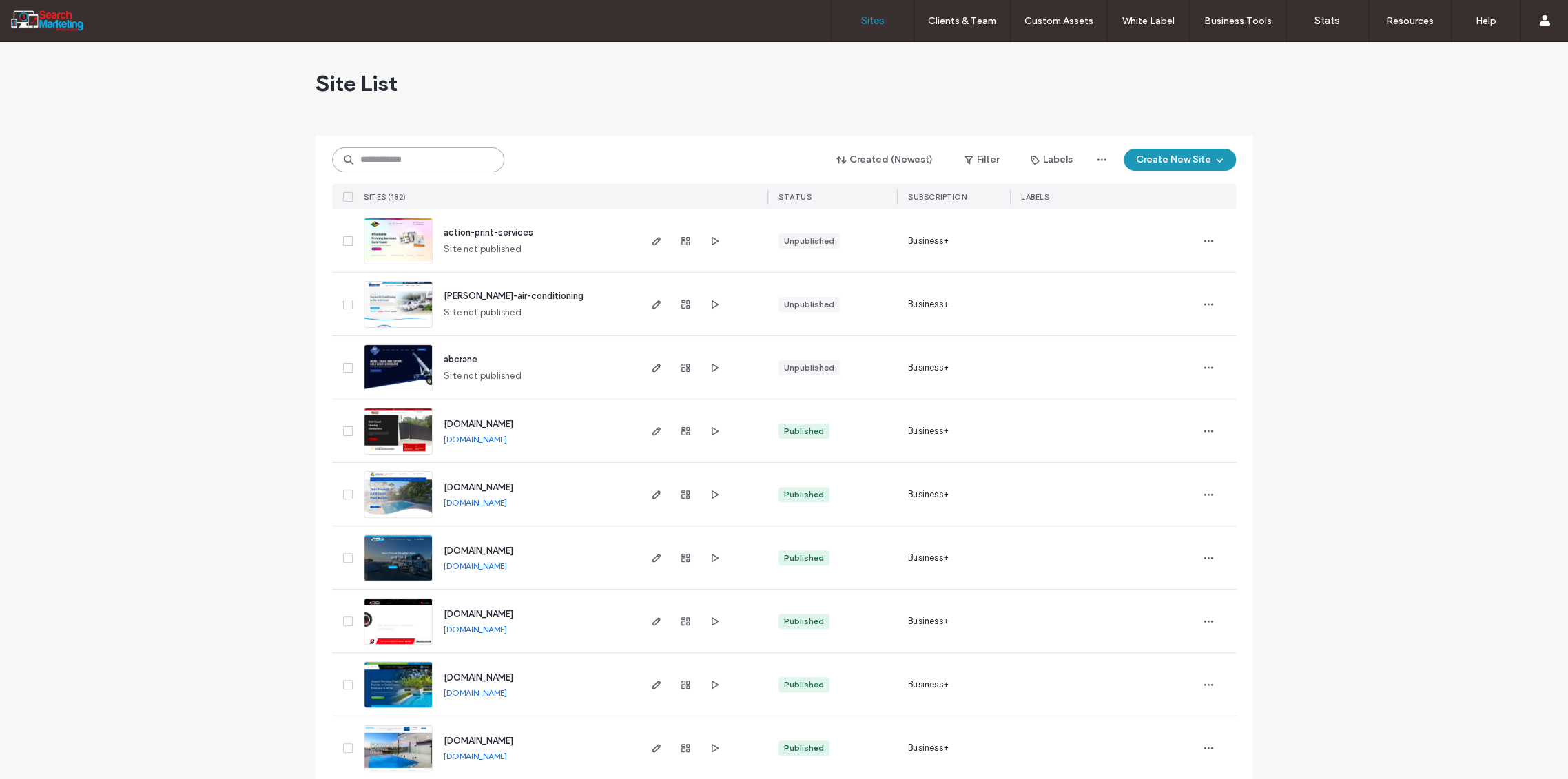
click at [361, 161] on input at bounding box center [418, 160] width 172 height 25
type input "*******"
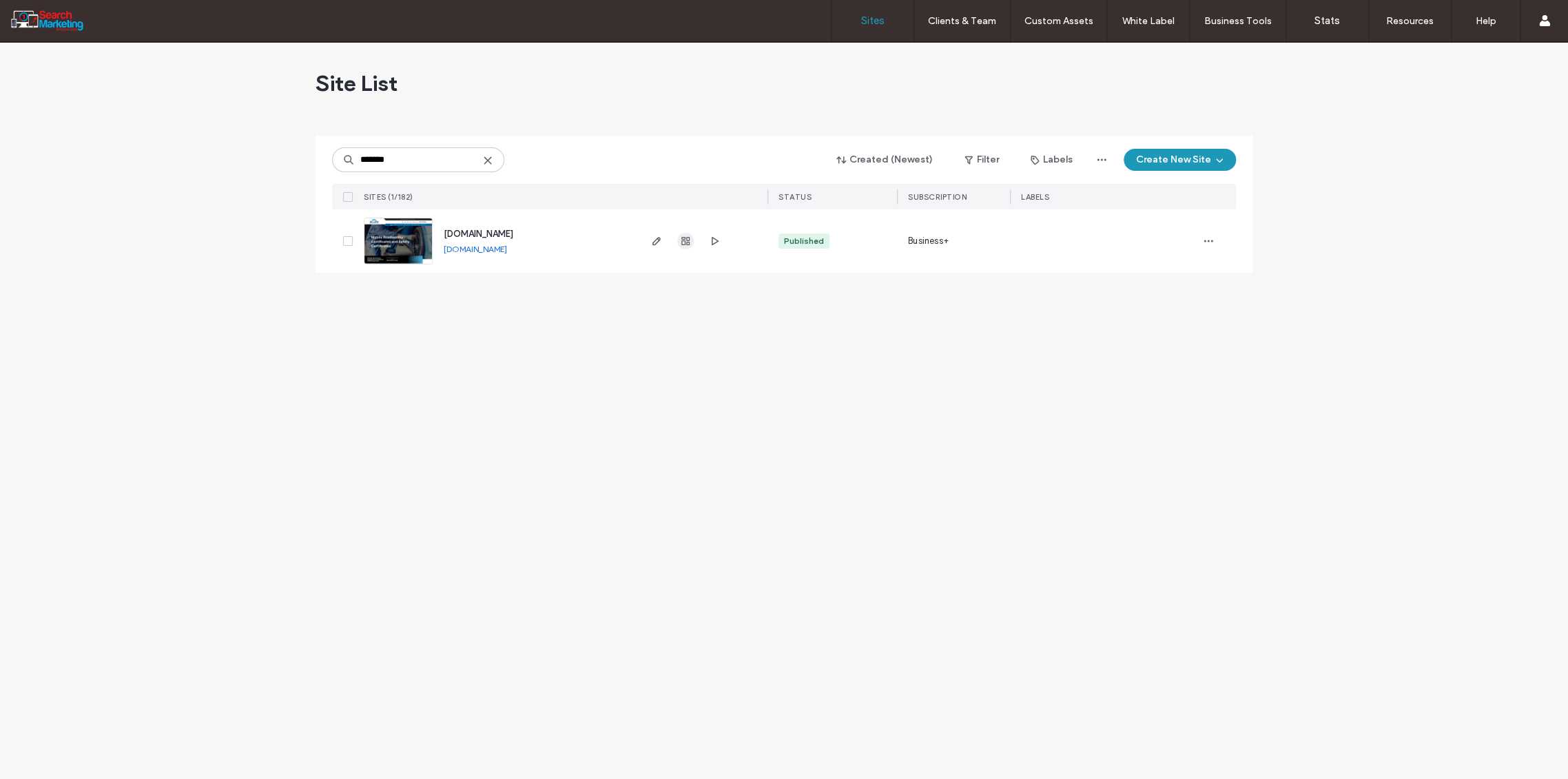
click at [683, 244] on icon "button" at bounding box center [686, 241] width 11 height 11
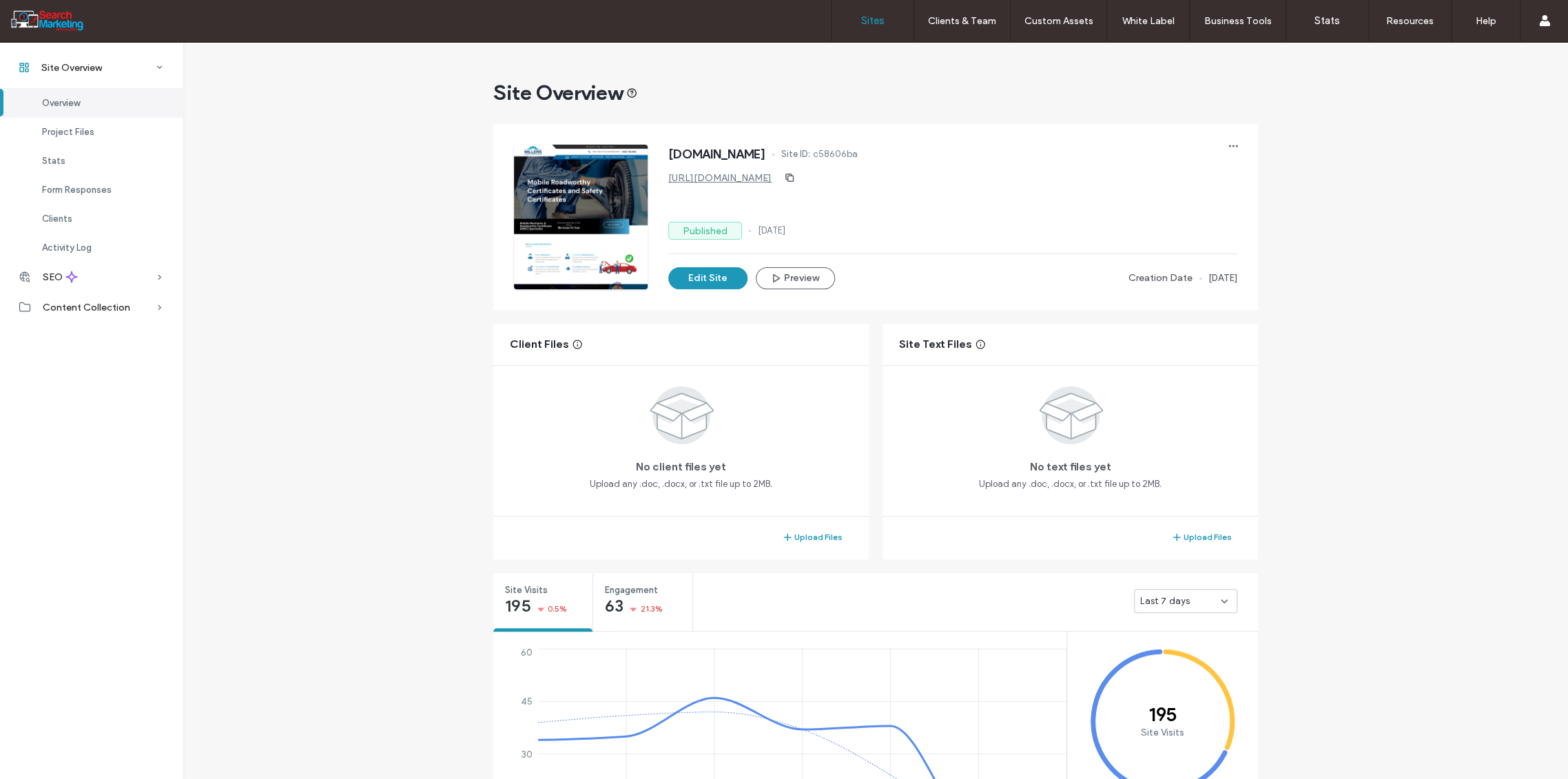
click at [871, 21] on label "Sites" at bounding box center [872, 21] width 24 height 12
